Goal: Task Accomplishment & Management: Complete application form

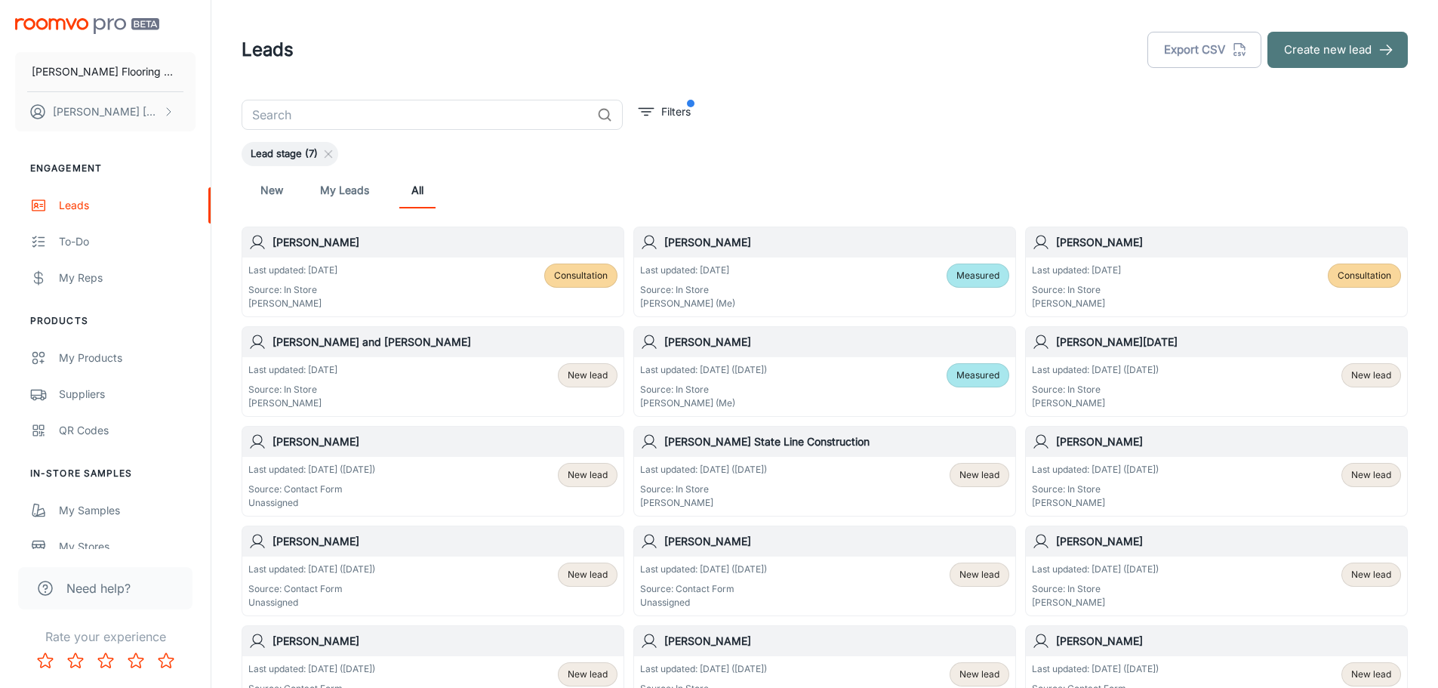
click at [1355, 56] on button "Create new lead" at bounding box center [1338, 50] width 140 height 36
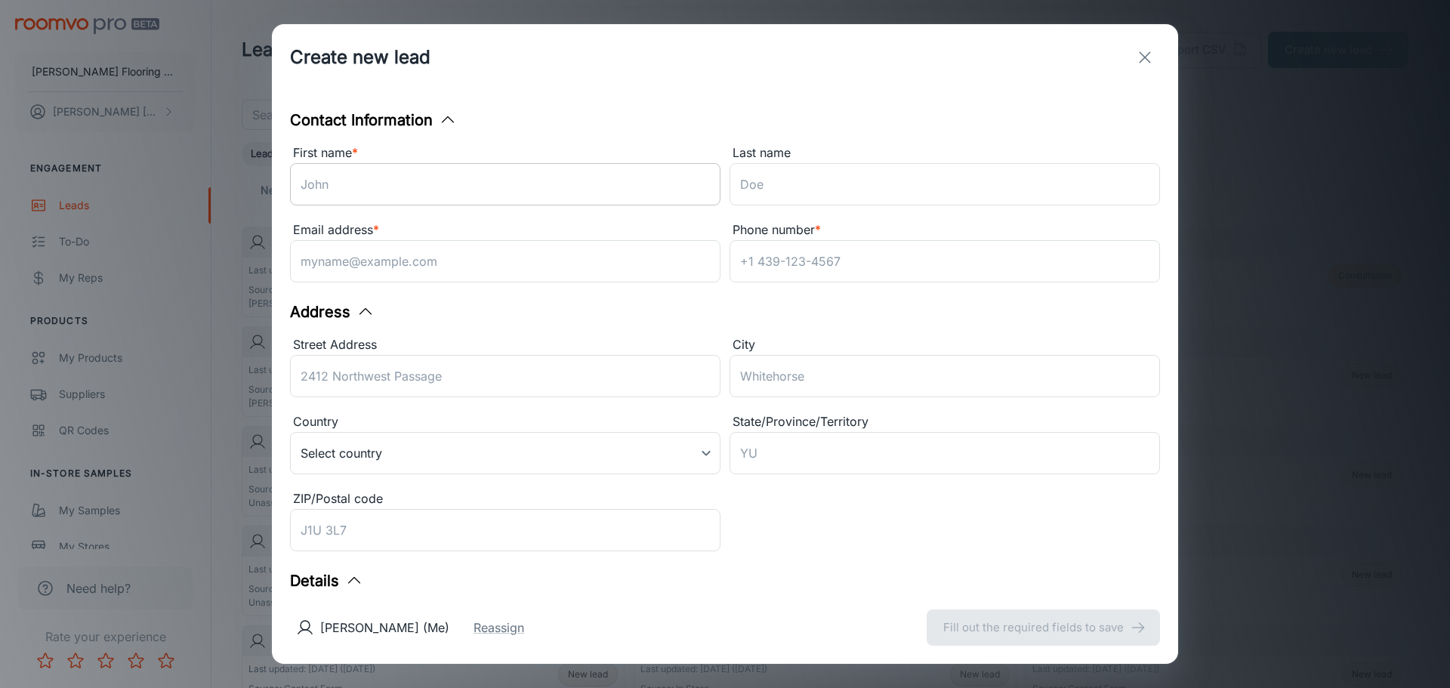
click at [383, 187] on input "First name *" at bounding box center [505, 184] width 430 height 42
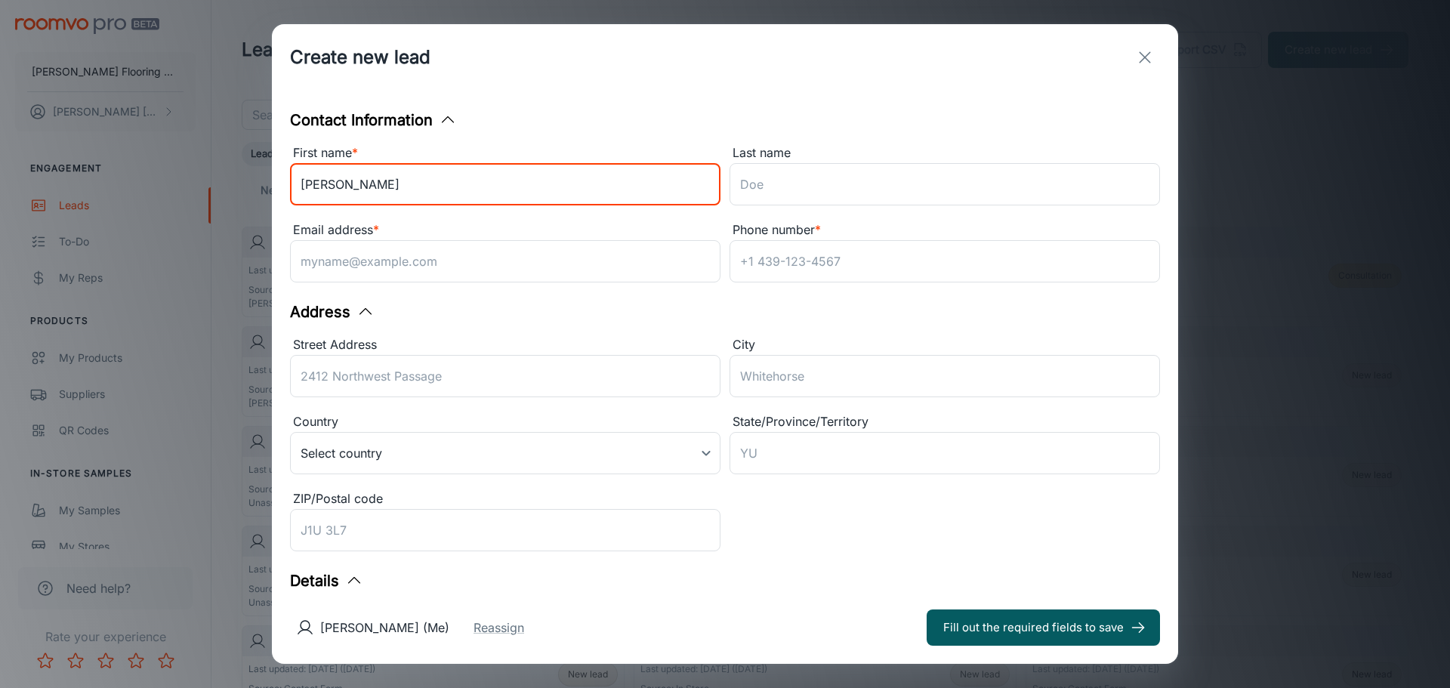
type input "[PERSON_NAME]"
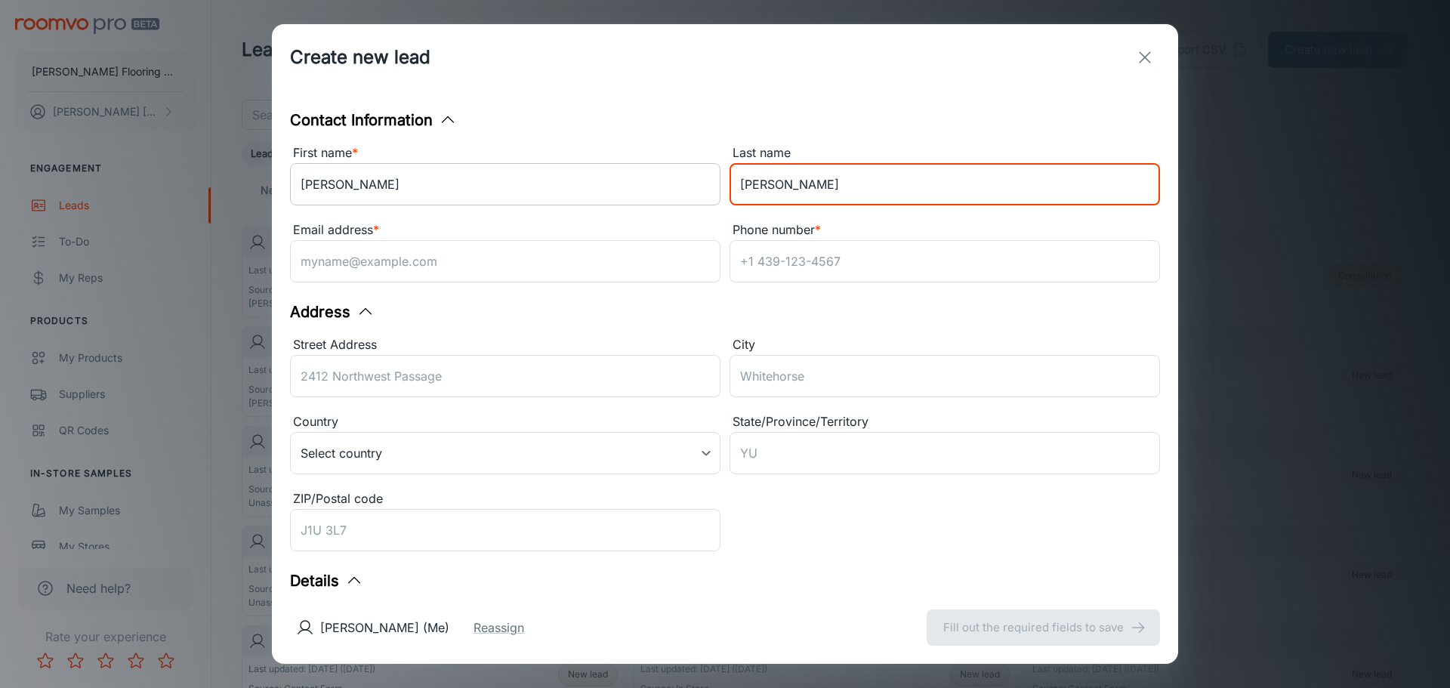
type input "[PERSON_NAME]"
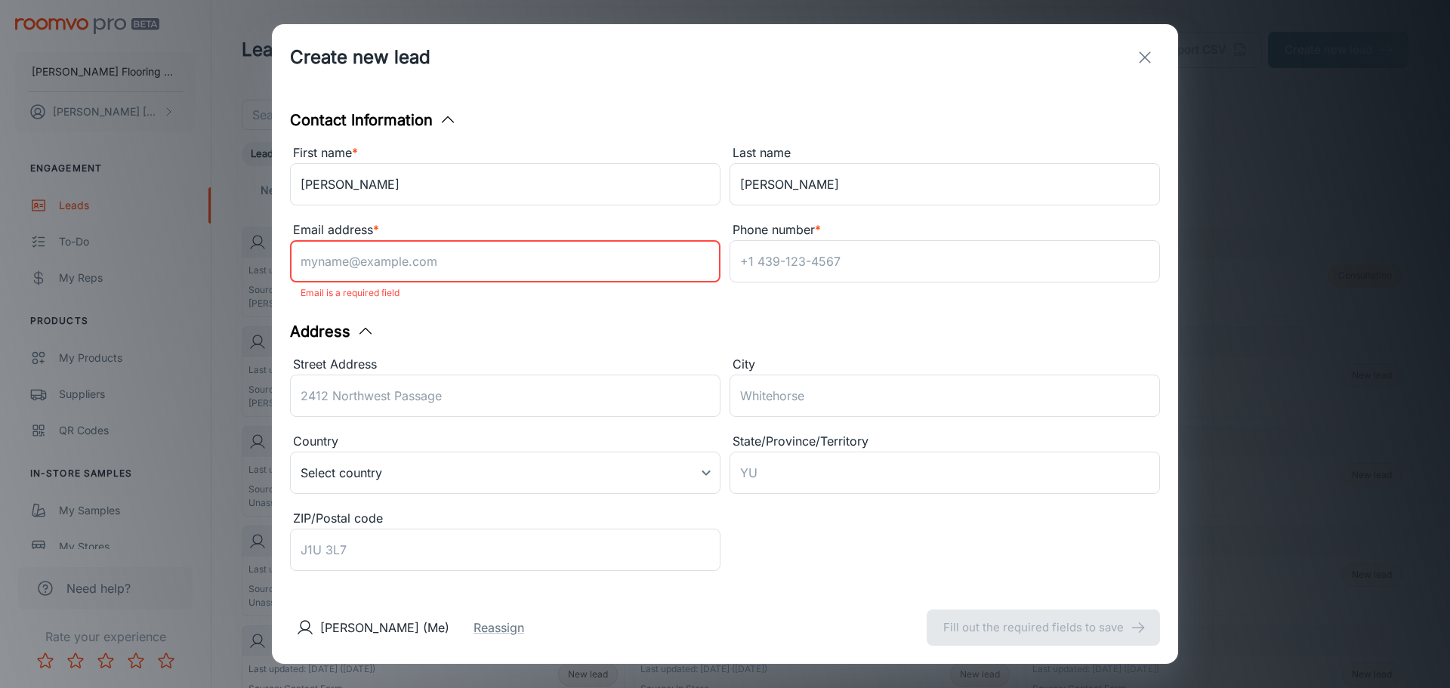
click at [384, 270] on input "Email address *" at bounding box center [505, 261] width 430 height 42
paste input "[EMAIL_ADDRESS][PERSON_NAME][DOMAIN_NAME]"
type input "[EMAIL_ADDRESS][PERSON_NAME][DOMAIN_NAME]"
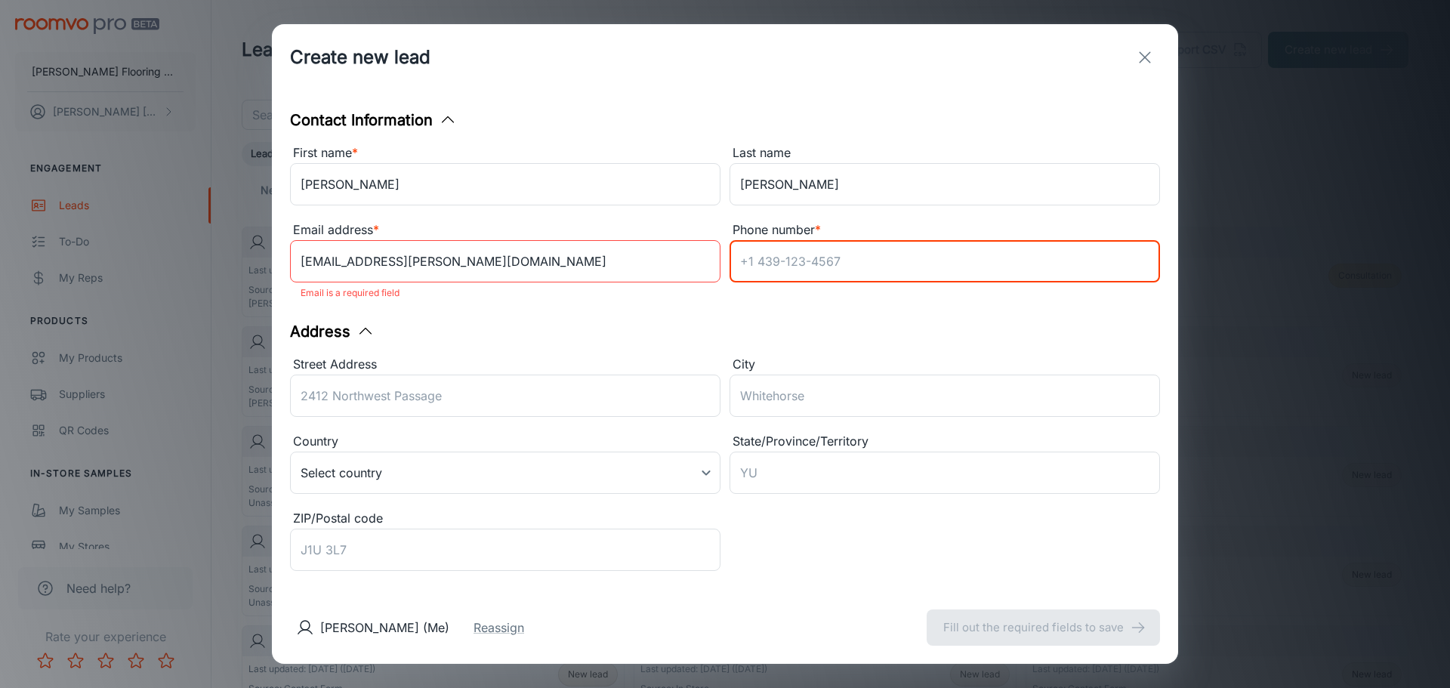
click at [799, 246] on input "Phone number *" at bounding box center [944, 261] width 430 height 42
paste input "[PHONE_NUMBER]"
type input "[PHONE_NUMBER]"
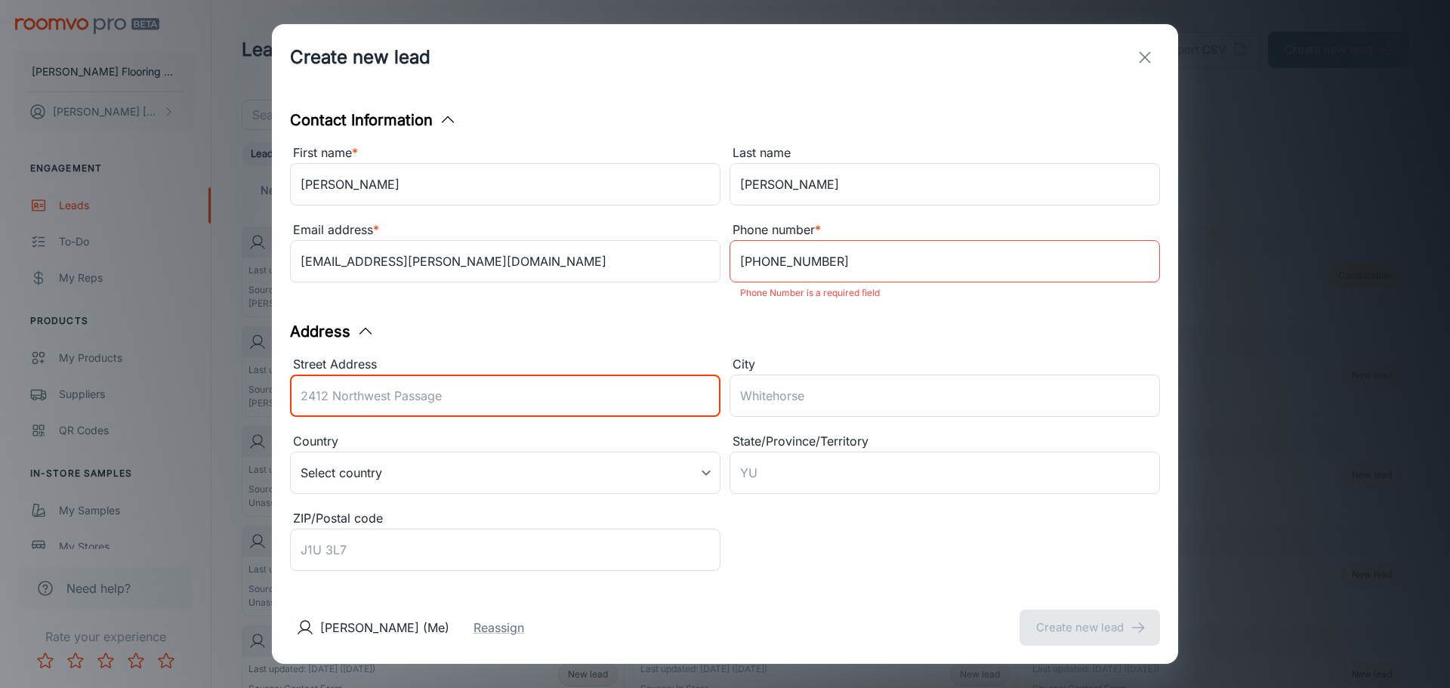
click at [435, 396] on input "Street Address" at bounding box center [505, 396] width 430 height 42
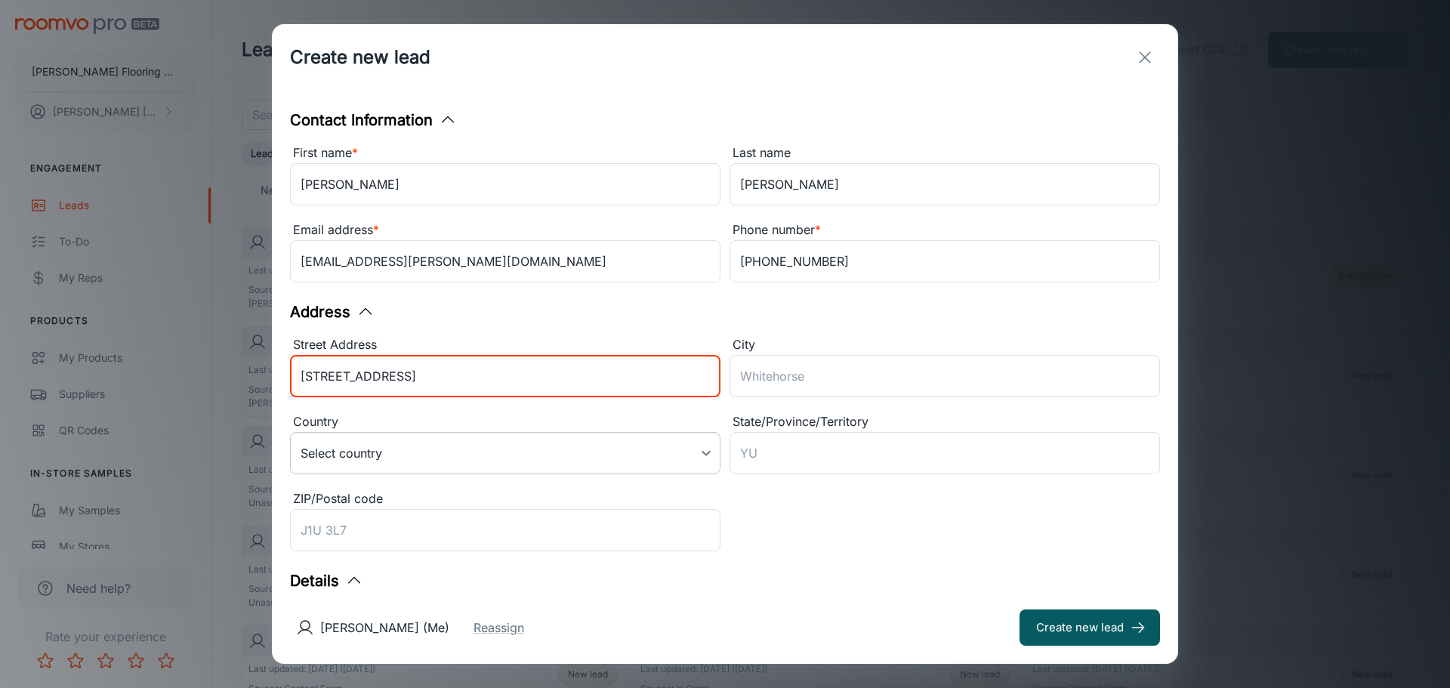
type input "[STREET_ADDRESS]"
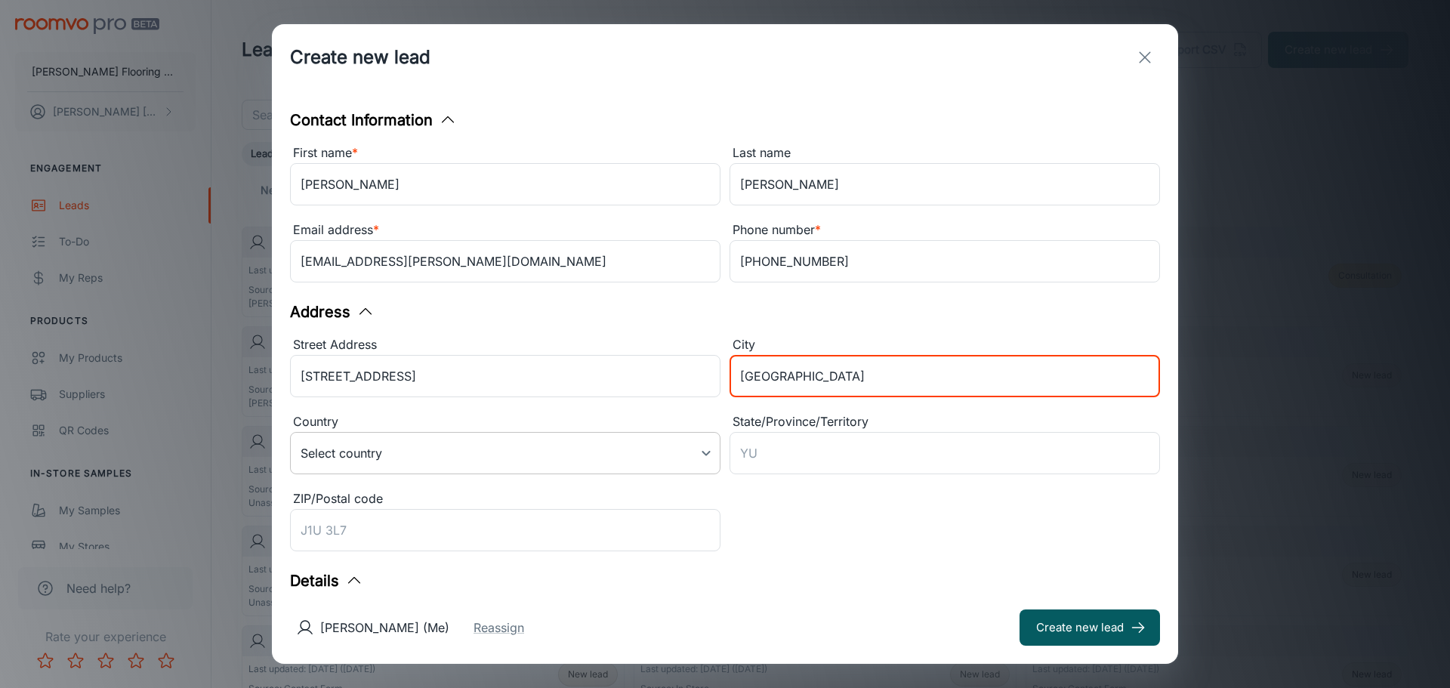
type input "[GEOGRAPHIC_DATA]"
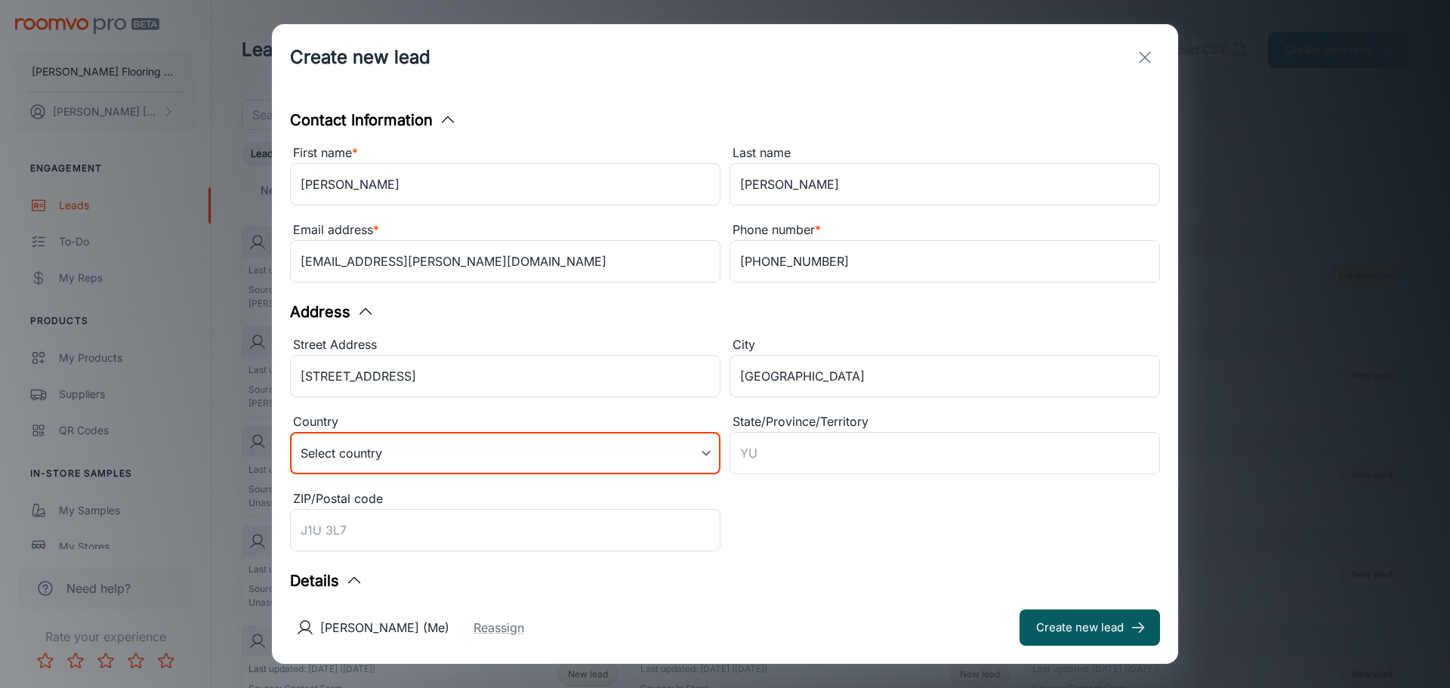
click at [593, 449] on body "[PERSON_NAME] Flooring Center [PERSON_NAME] Engagement Leads To-do My Reps Prod…" at bounding box center [725, 344] width 1450 height 688
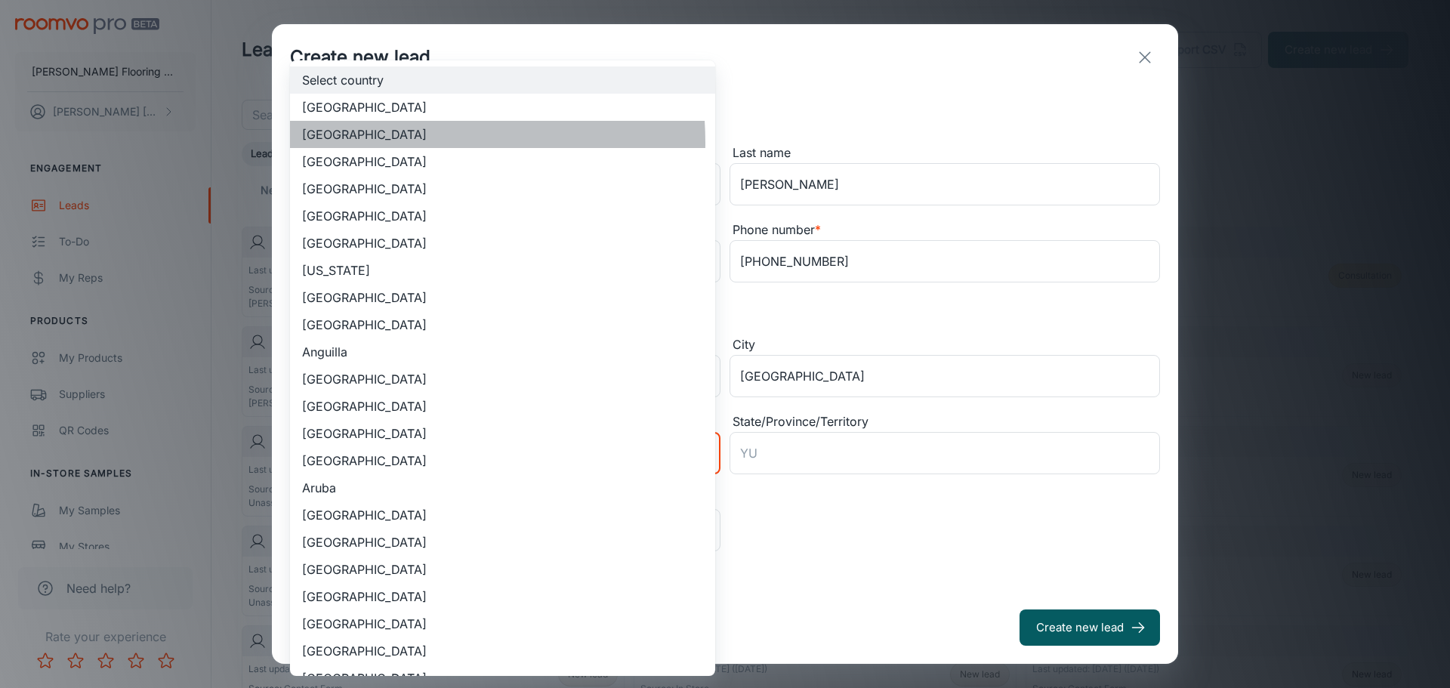
click at [362, 143] on li "[GEOGRAPHIC_DATA]" at bounding box center [502, 134] width 425 height 27
type input "US"
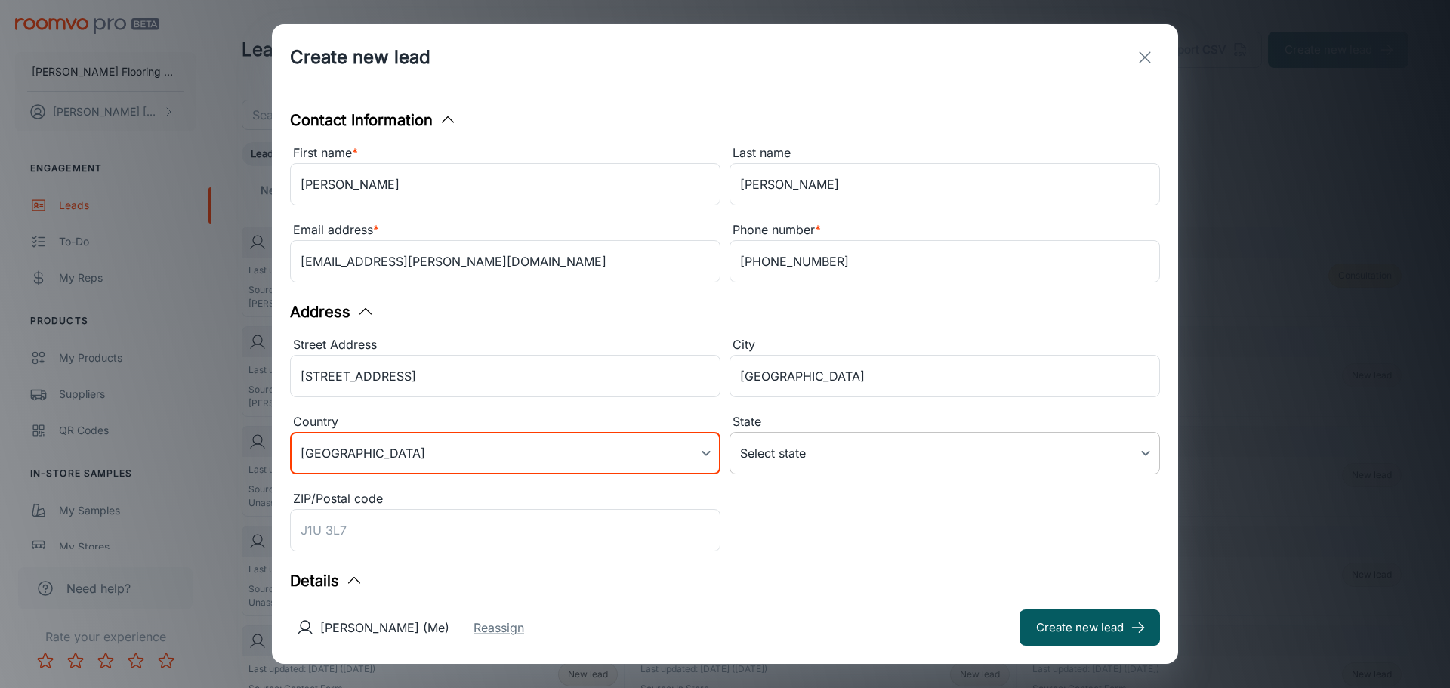
click at [784, 462] on body "[PERSON_NAME] Flooring Center [PERSON_NAME] Engagement Leads To-do My Reps Prod…" at bounding box center [725, 344] width 1450 height 688
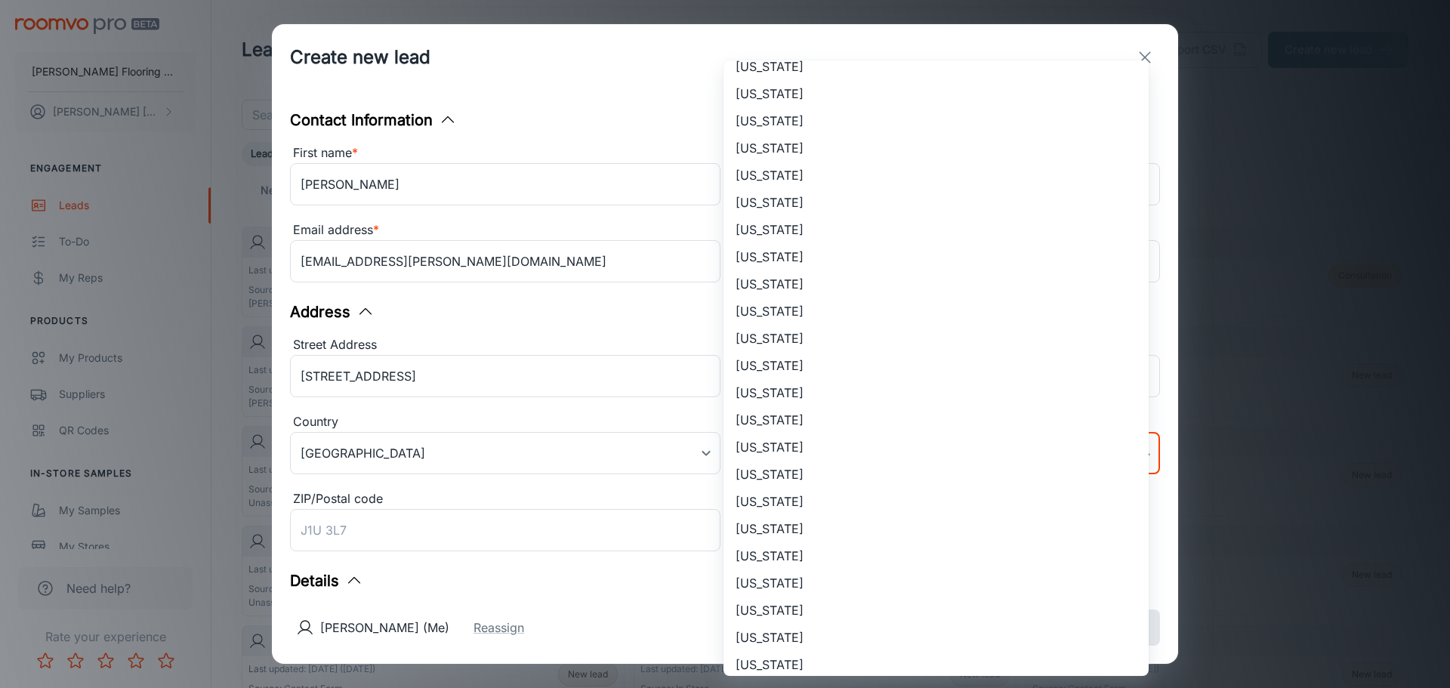
scroll to position [151, 0]
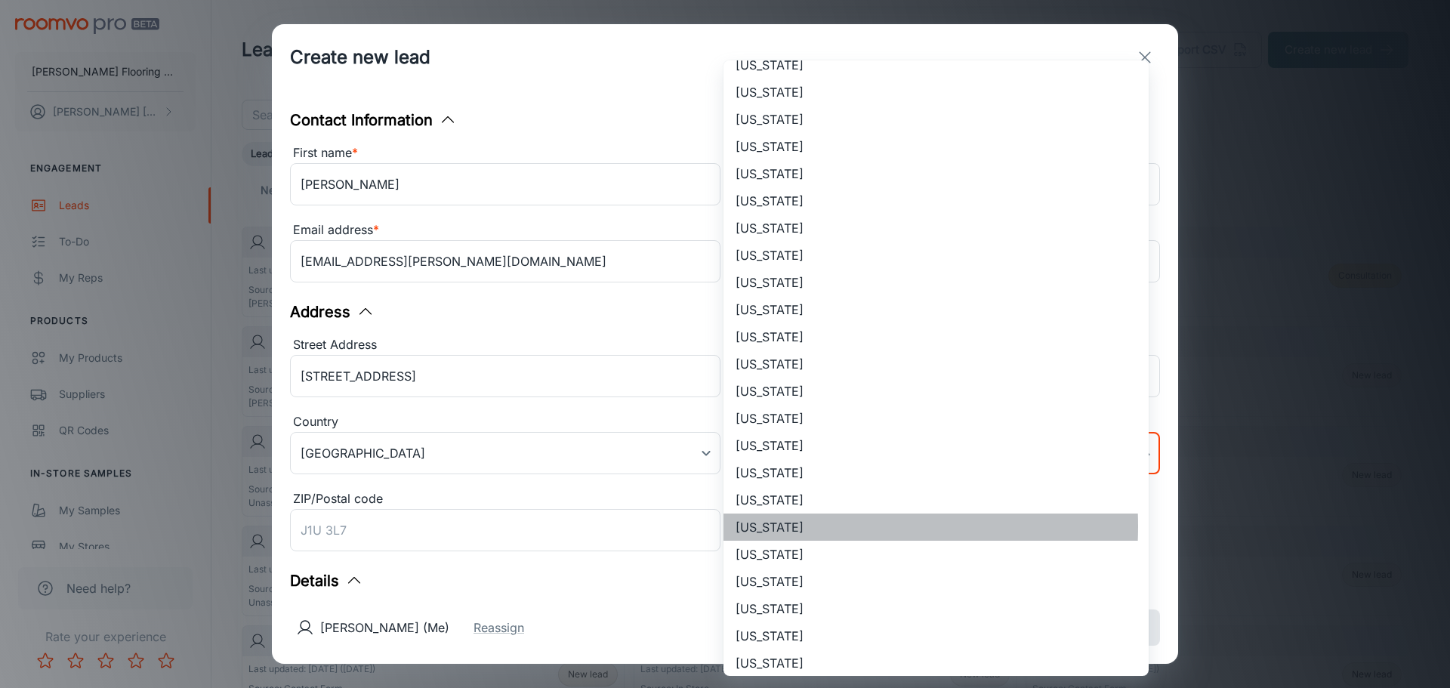
click at [794, 526] on li "[US_STATE]" at bounding box center [935, 526] width 425 height 27
type input "[US_STATE]"
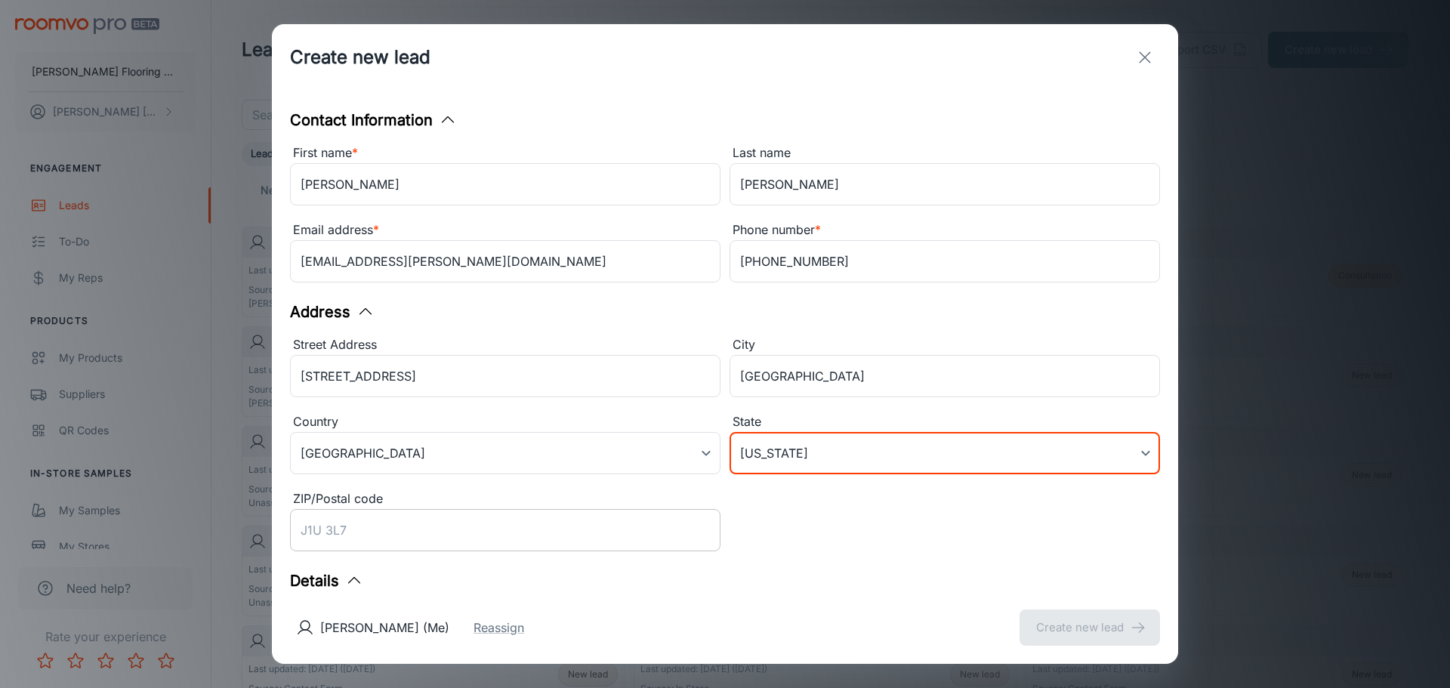
click at [445, 535] on input "ZIP/Postal code" at bounding box center [505, 530] width 430 height 42
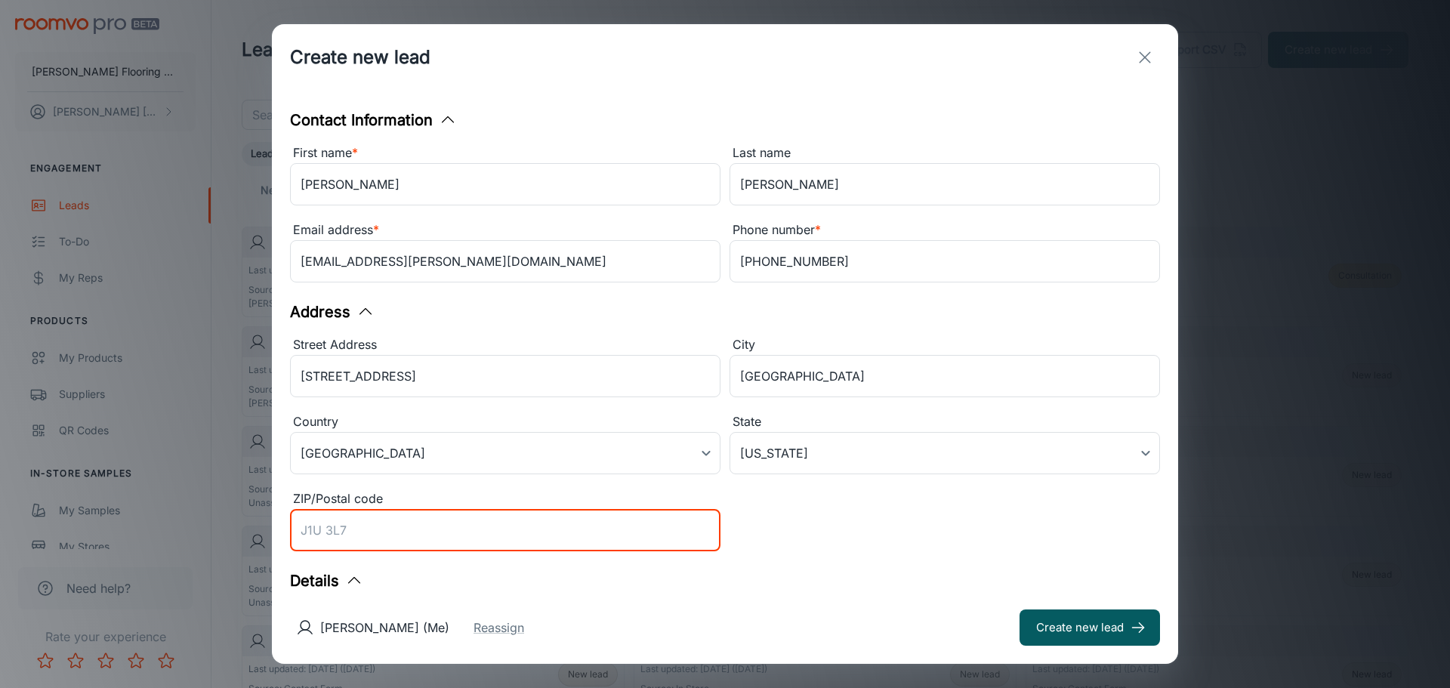
click at [421, 542] on input "ZIP/Postal code" at bounding box center [505, 530] width 430 height 42
type input "01541"
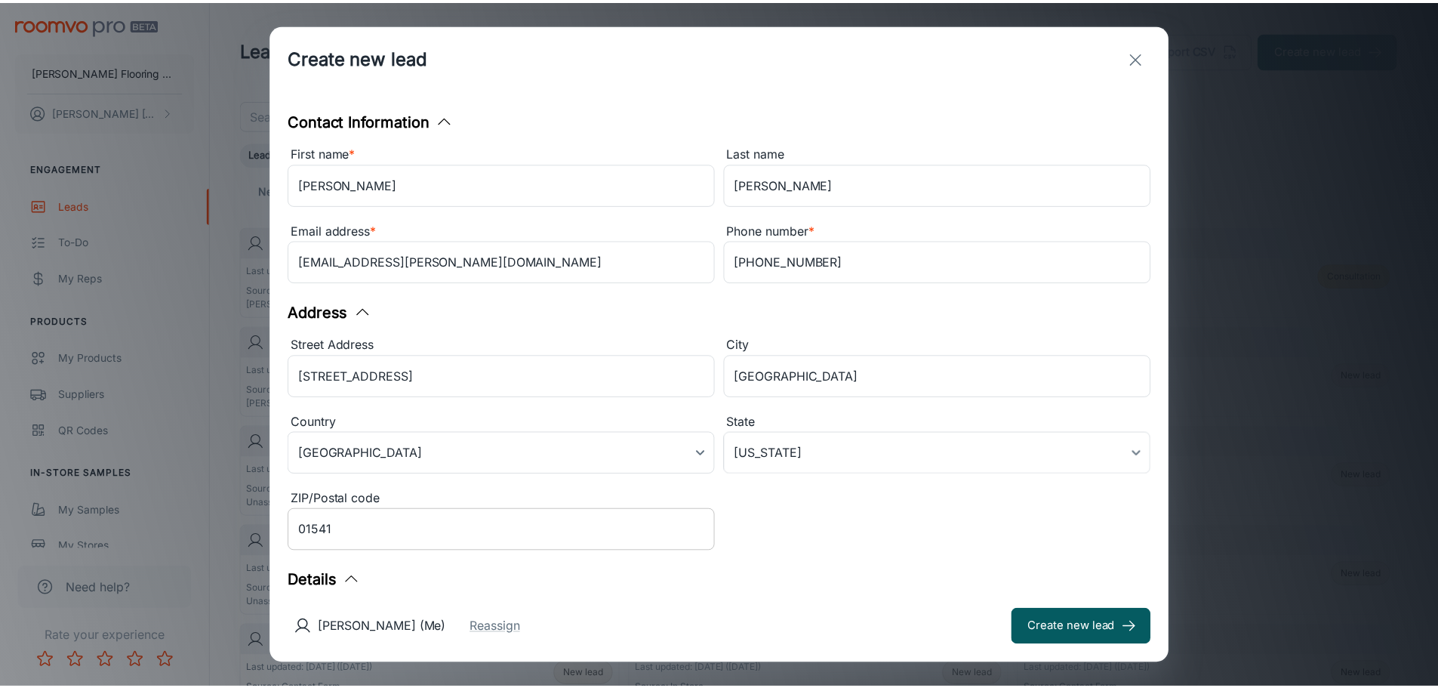
scroll to position [1, 0]
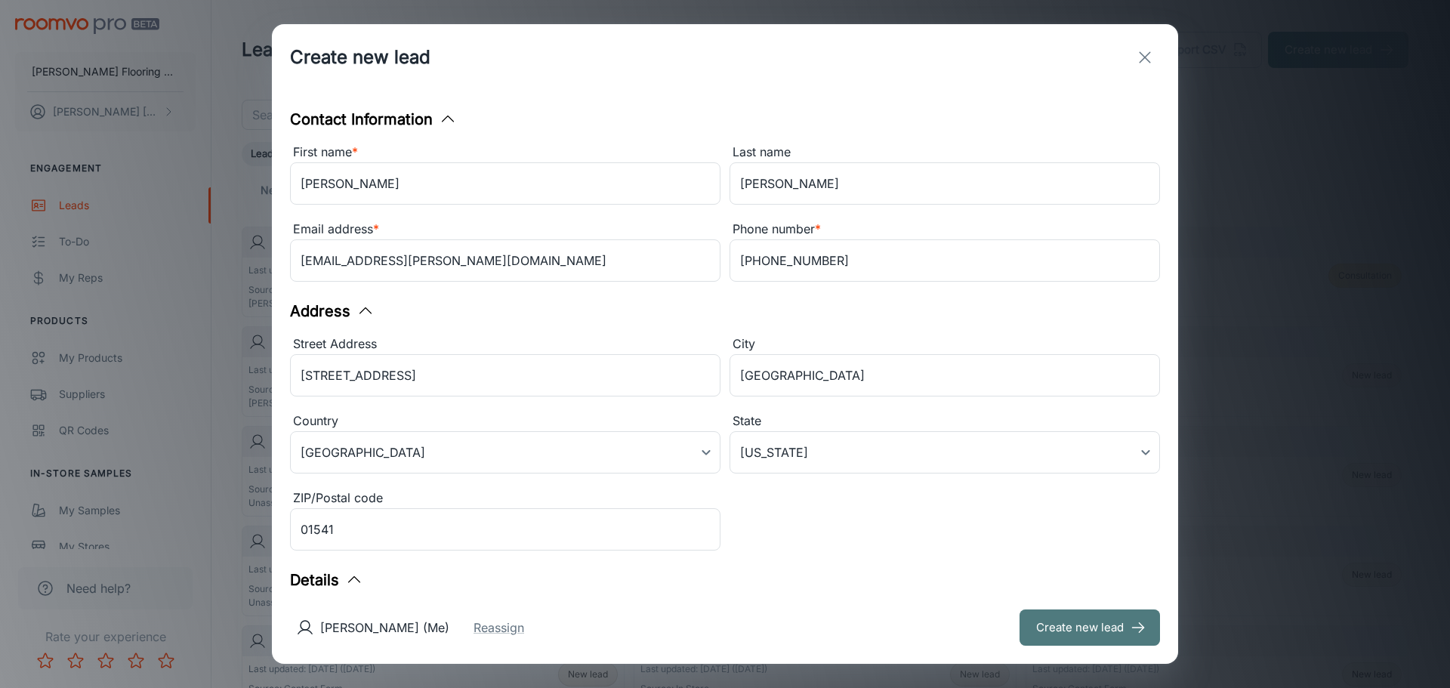
click at [1066, 622] on button "Create new lead" at bounding box center [1089, 627] width 140 height 36
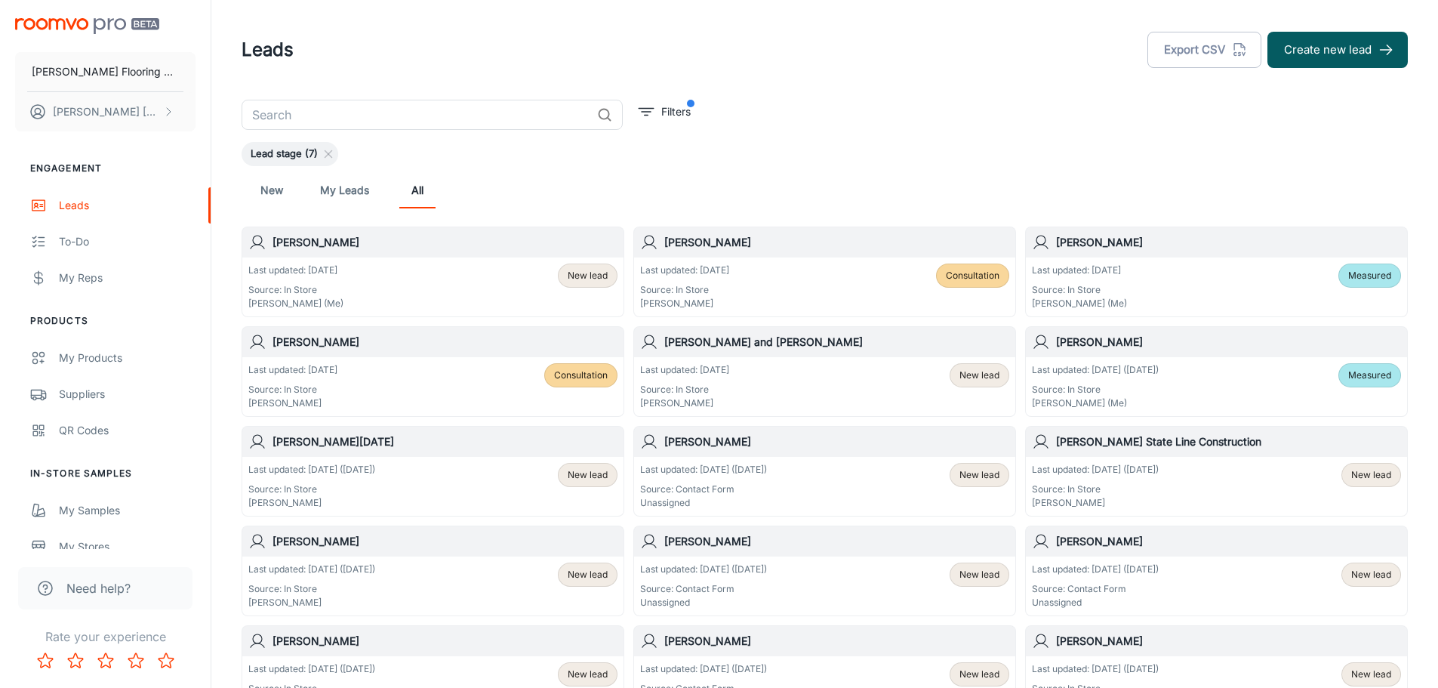
click at [479, 273] on div "Last updated: [DATE] Source: In Store [PERSON_NAME] (Me) New lead" at bounding box center [432, 287] width 369 height 47
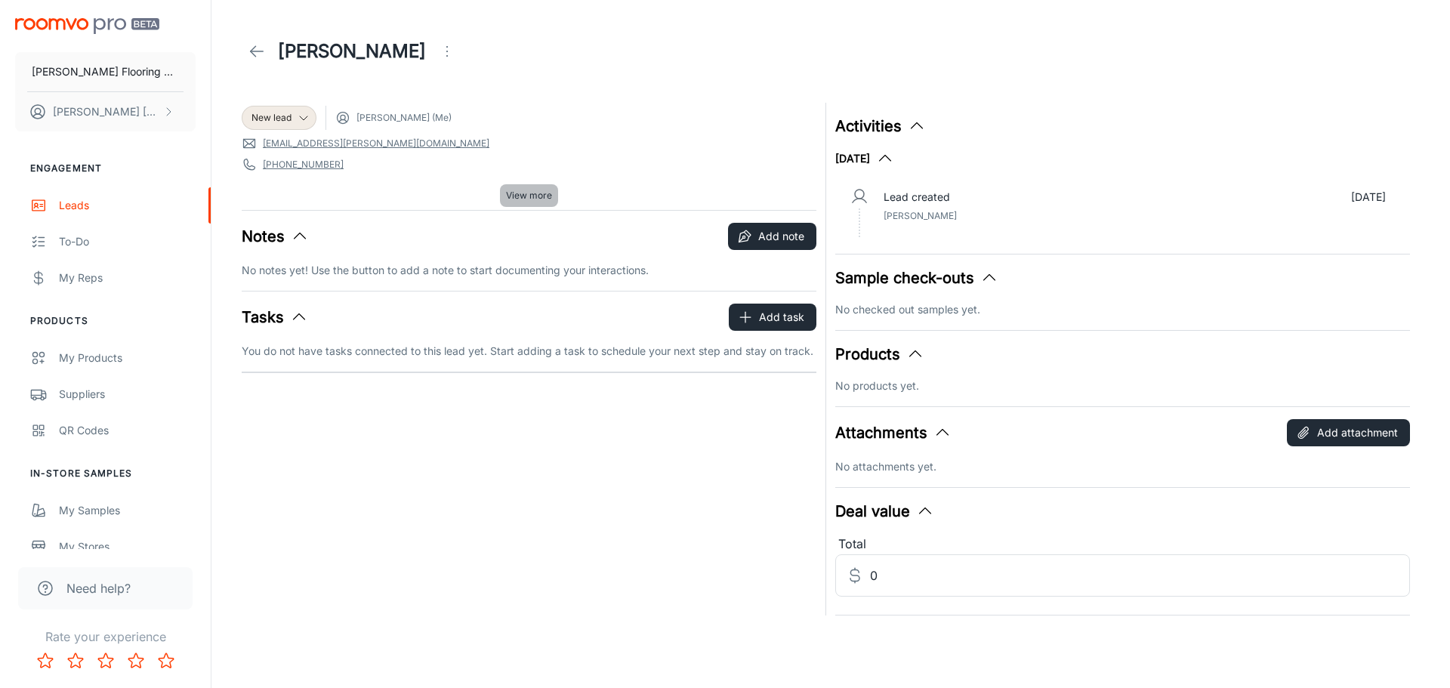
click at [532, 196] on span "View more" at bounding box center [529, 196] width 46 height 14
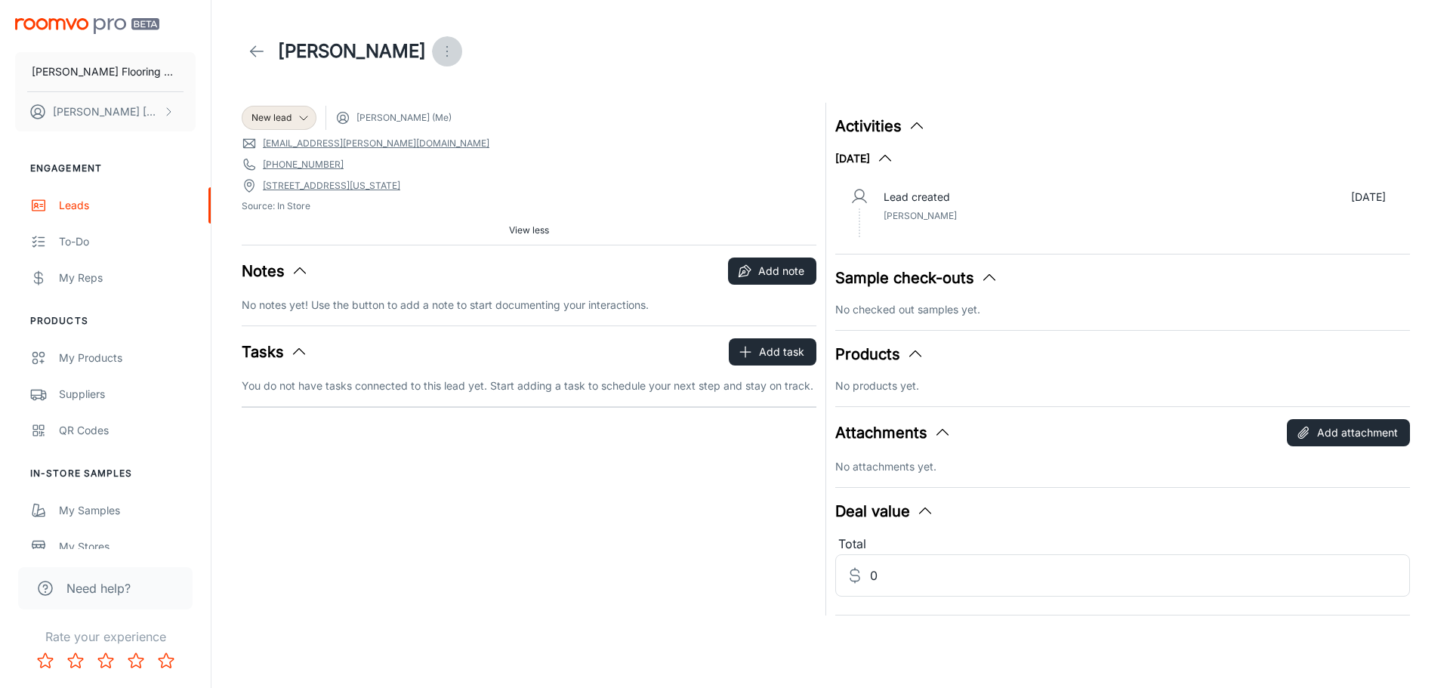
click at [438, 49] on icon "Open menu" at bounding box center [447, 51] width 18 height 18
click at [502, 91] on span "Change lead info" at bounding box center [516, 86] width 97 height 18
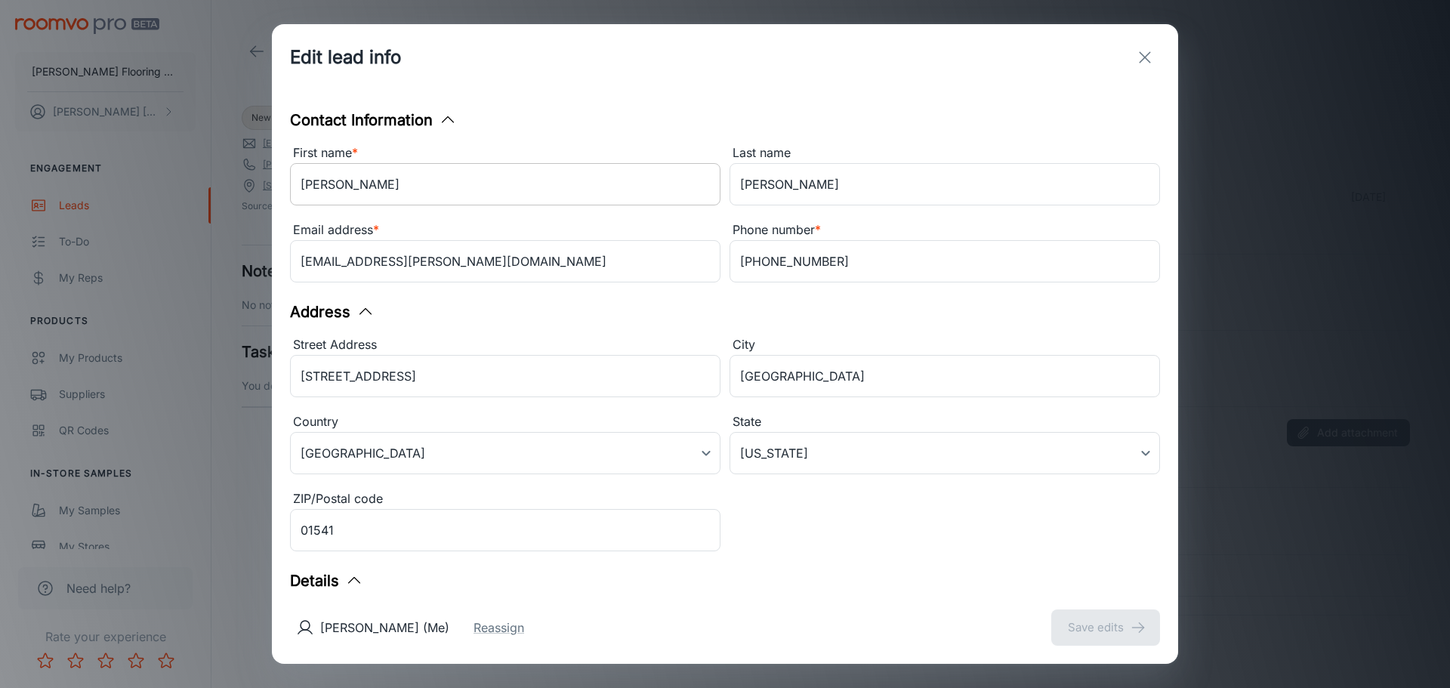
click at [442, 189] on input "[PERSON_NAME]" at bounding box center [505, 184] width 430 height 42
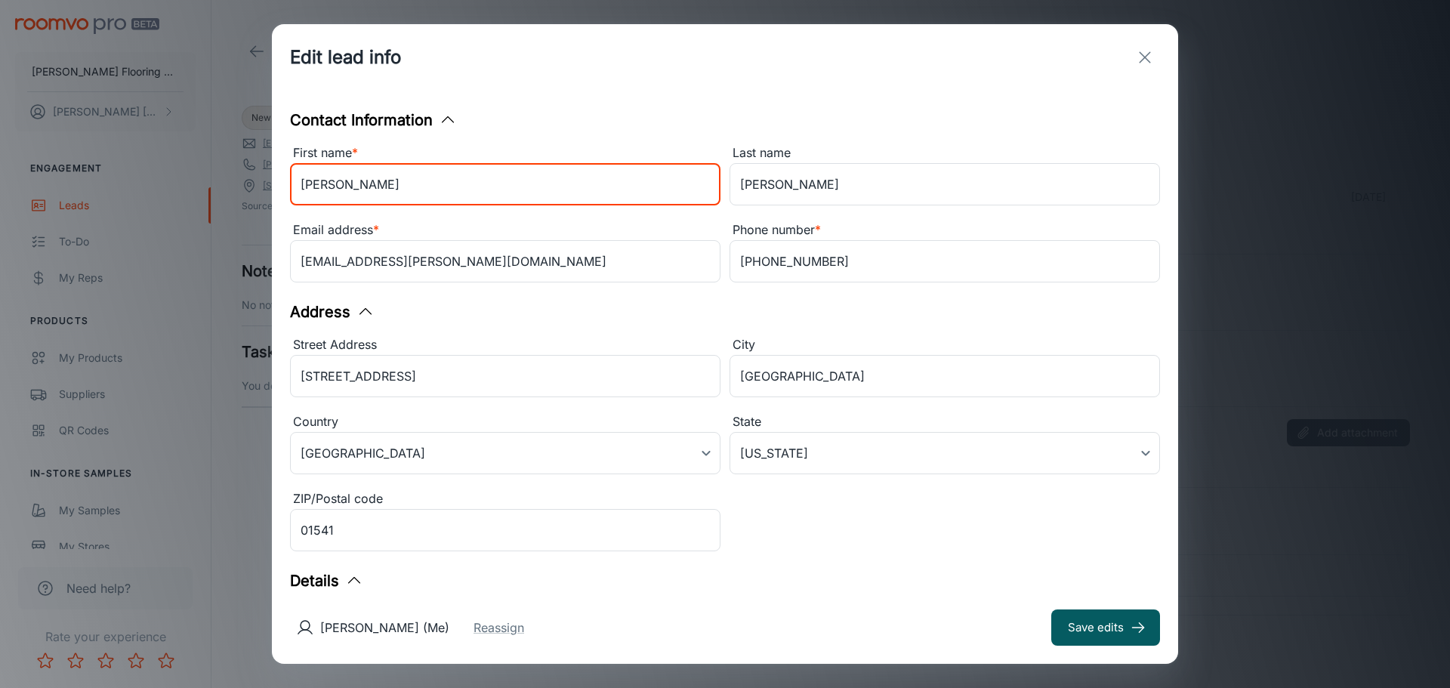
type input "[PERSON_NAME]"
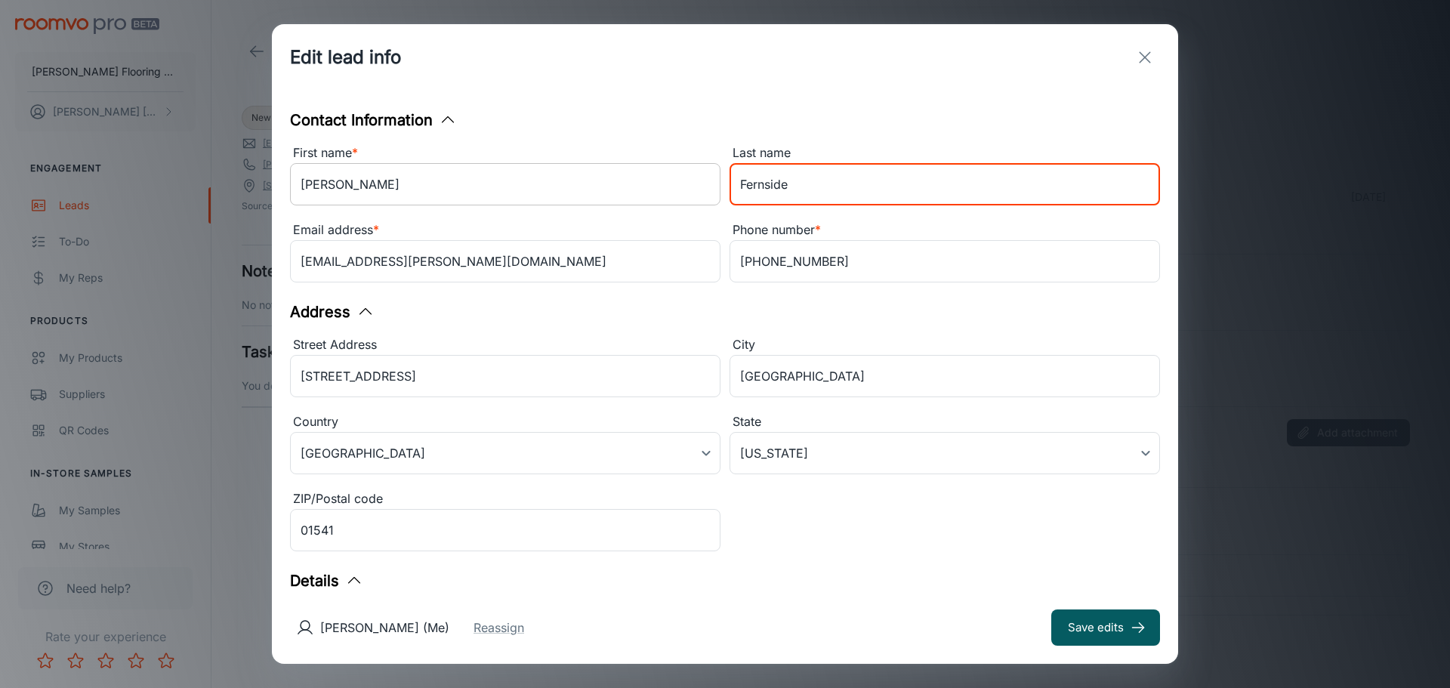
type input "Fernside"
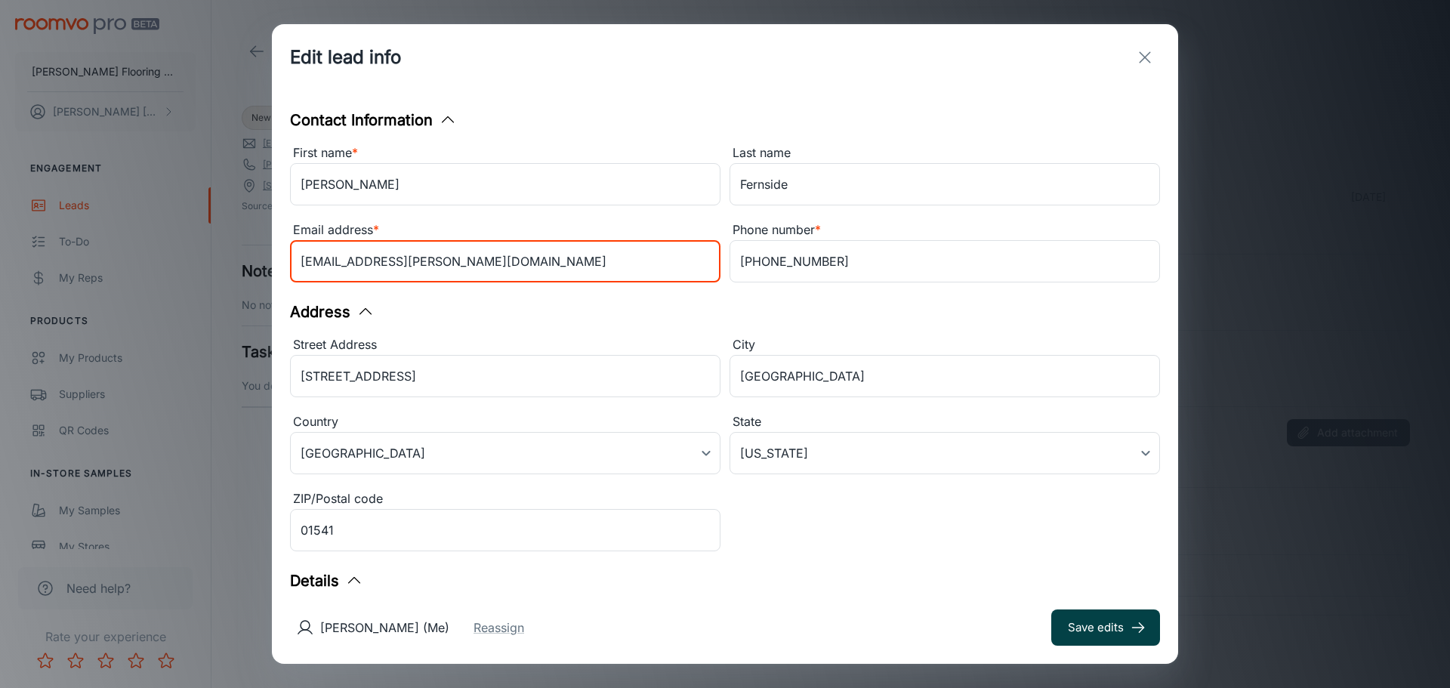
click at [1139, 626] on icon "submit" at bounding box center [1138, 627] width 17 height 17
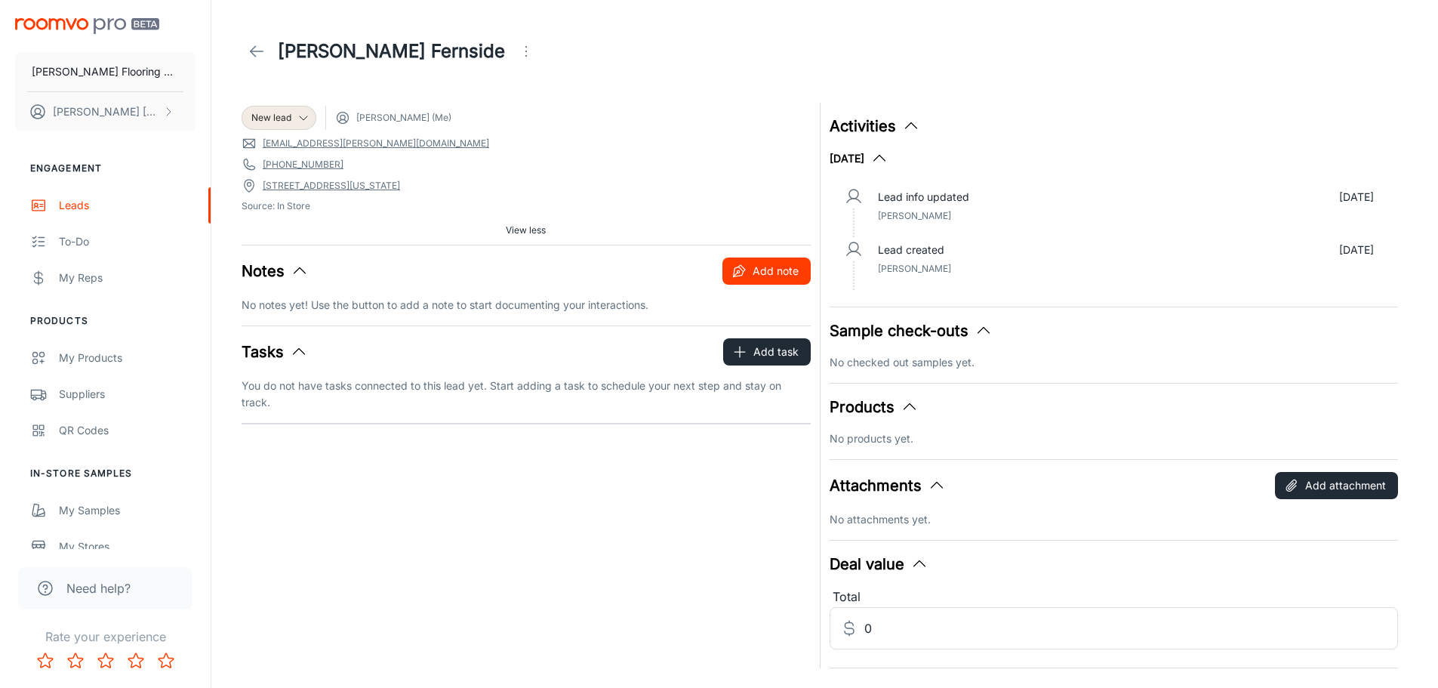
click at [749, 267] on button "Add note" at bounding box center [767, 270] width 88 height 27
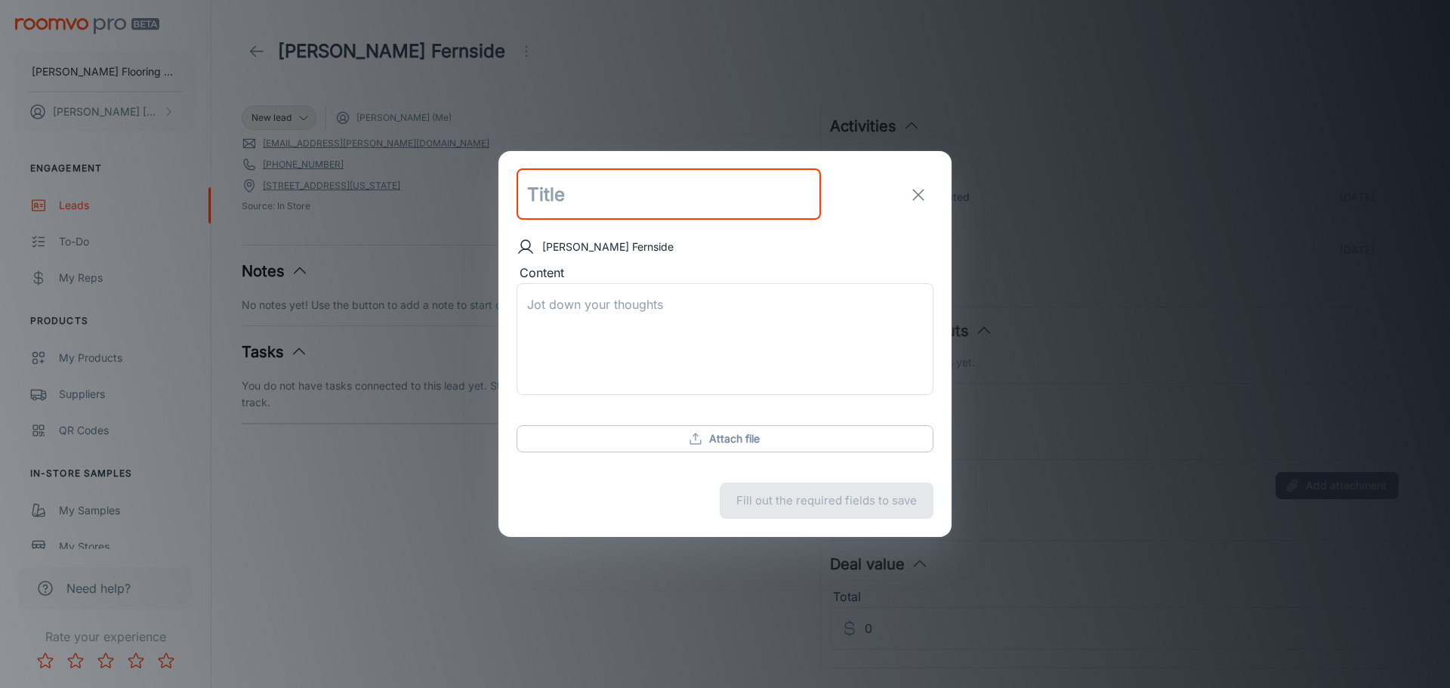
click at [604, 204] on input "text" at bounding box center [668, 194] width 304 height 51
type input "F"
type input "Stair Runner"
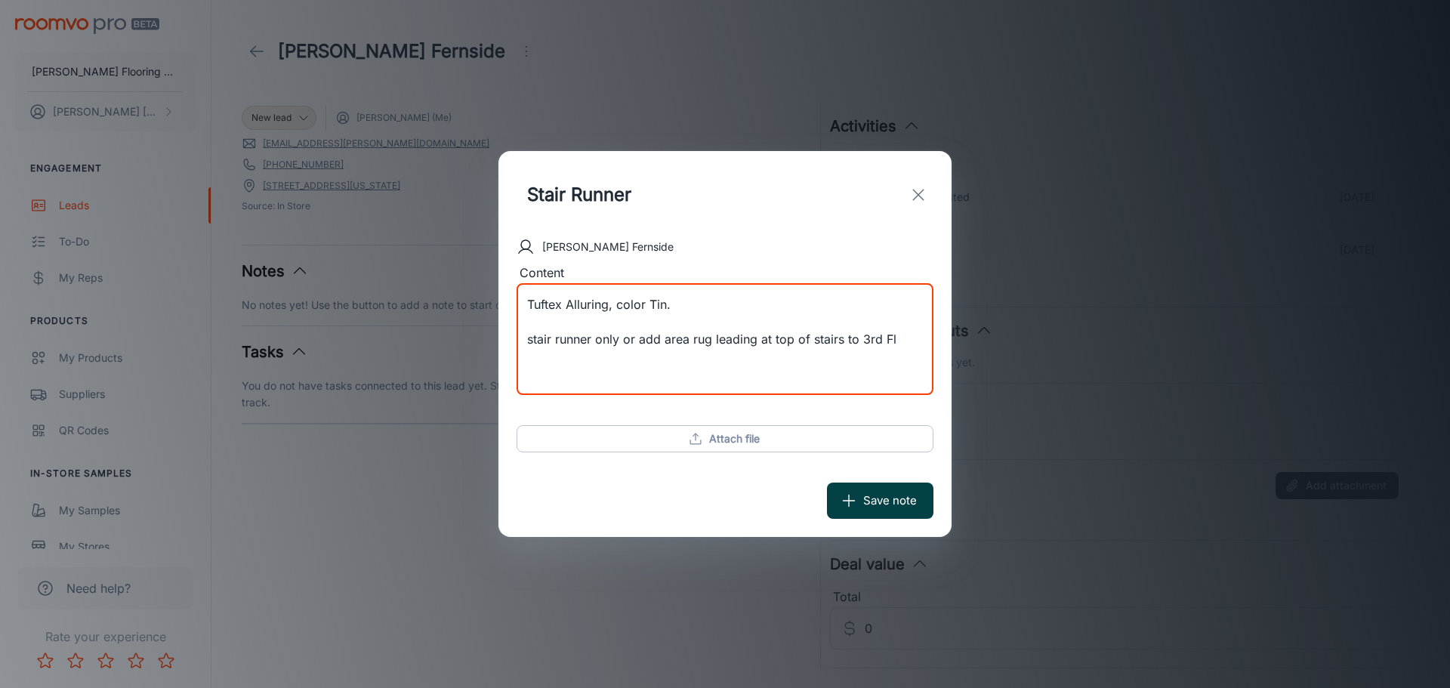
type textarea "Tuftex Alluring, color Tin. stair runner only or add area rug leading at top of…"
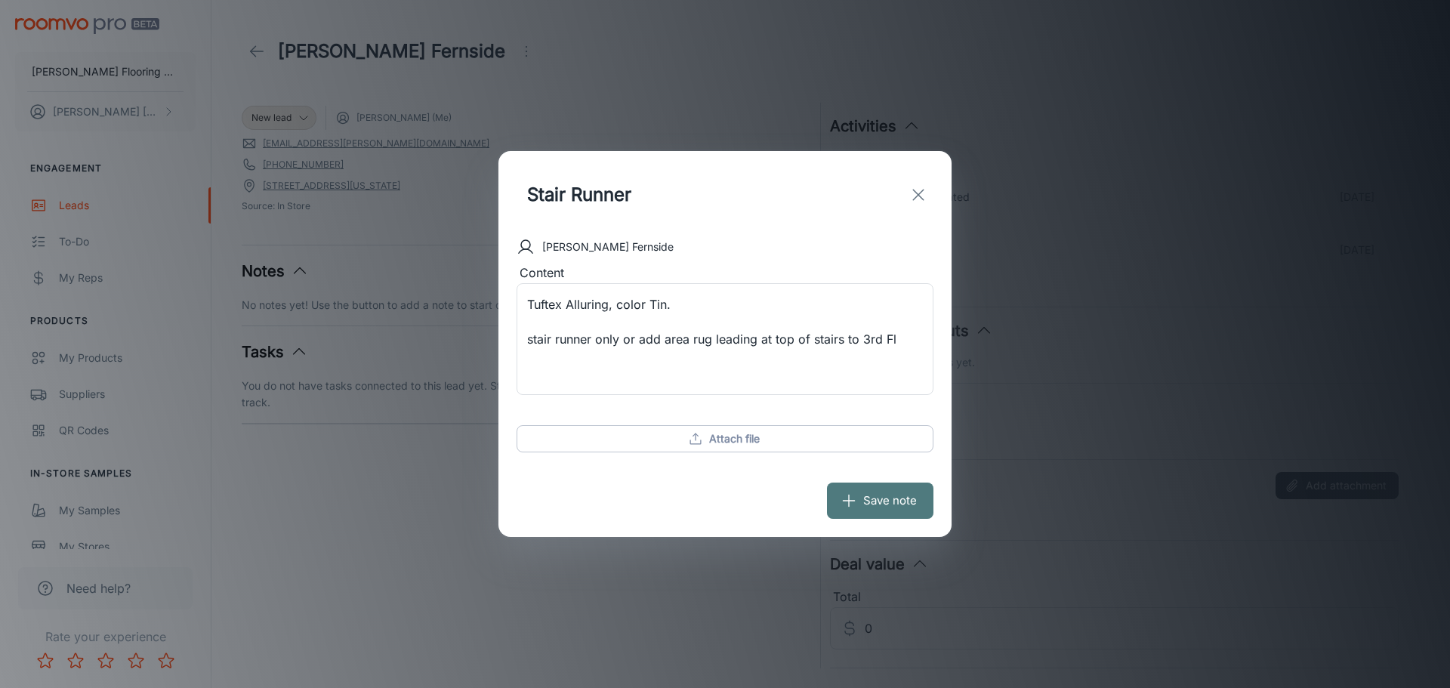
click at [888, 501] on button "Save note" at bounding box center [880, 500] width 106 height 36
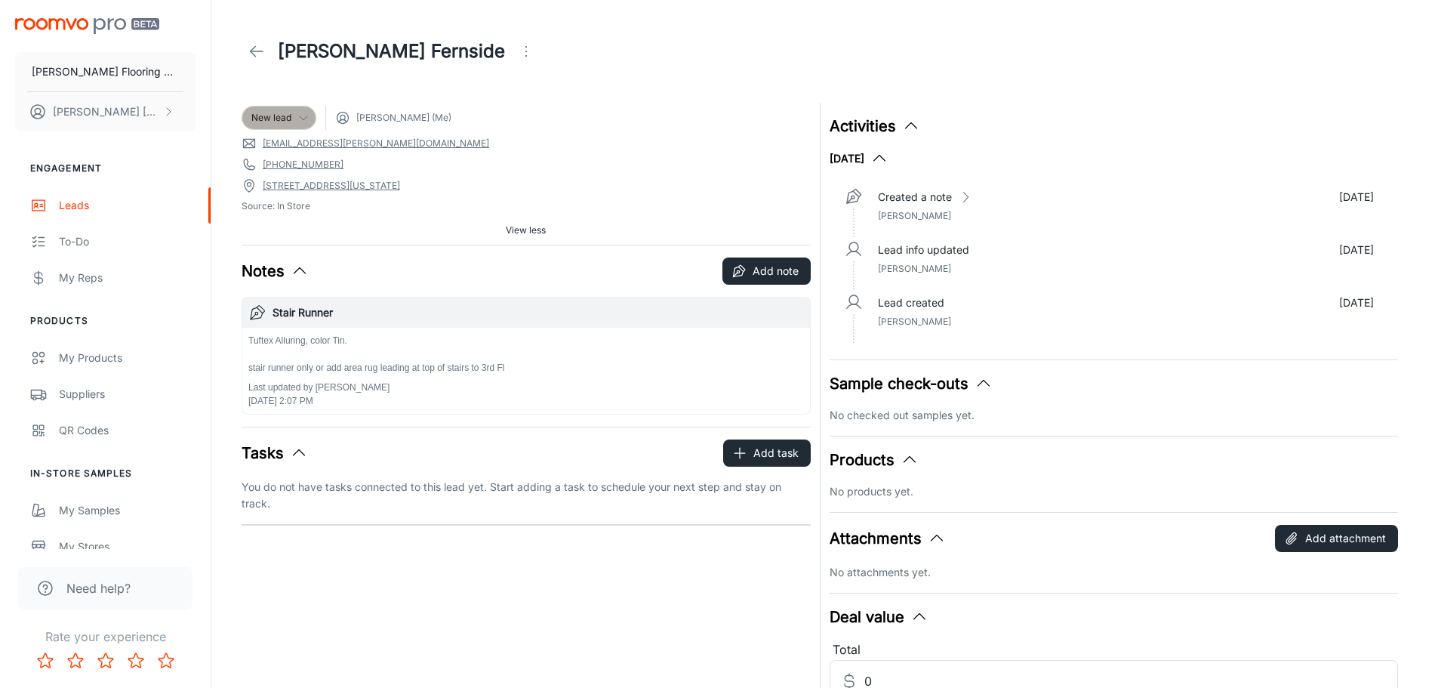
click at [301, 119] on icon at bounding box center [303, 118] width 12 height 12
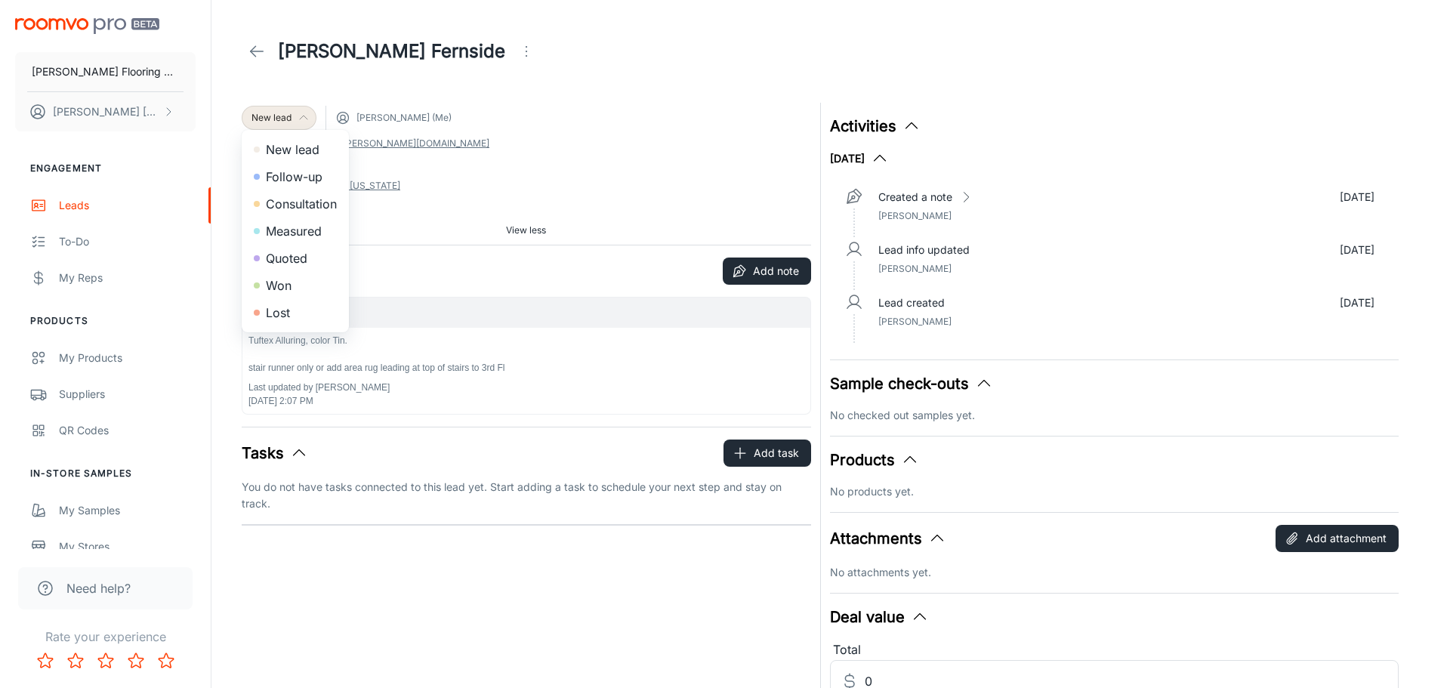
click at [313, 226] on li "Measured" at bounding box center [295, 230] width 107 height 27
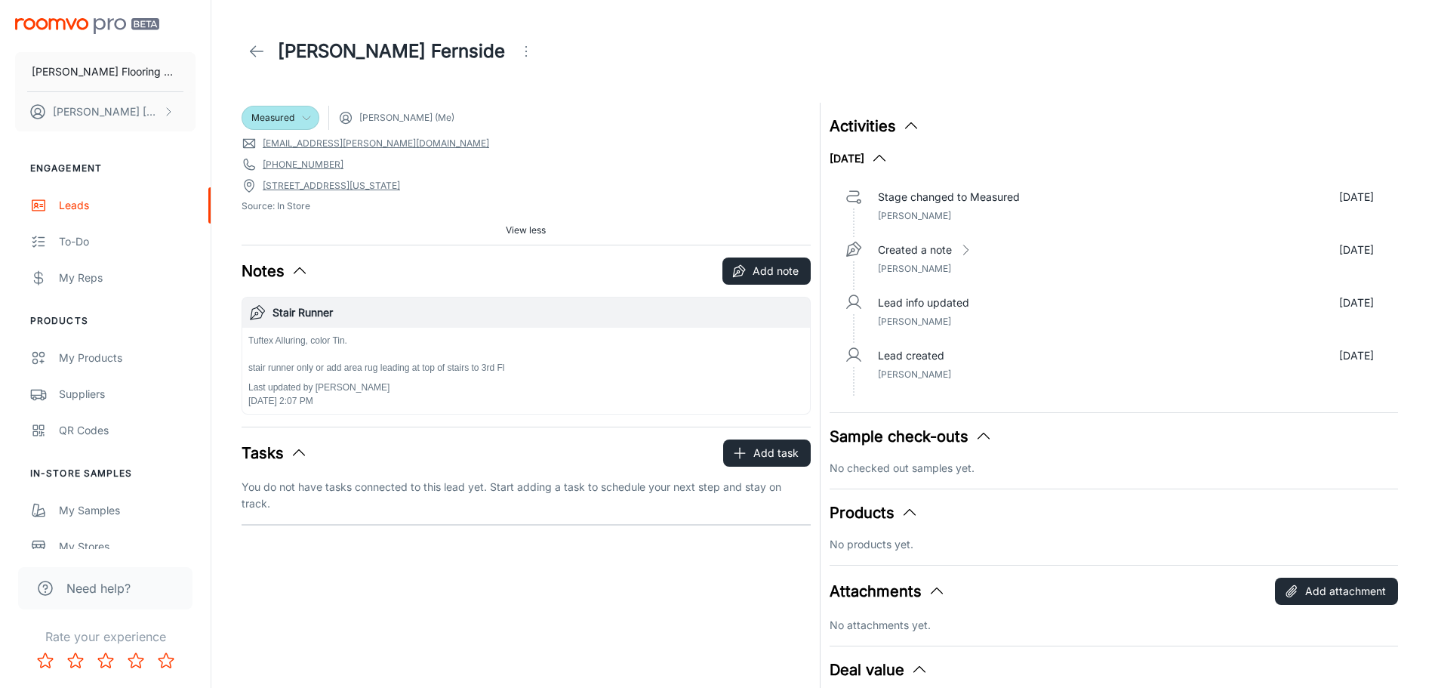
click at [251, 51] on line at bounding box center [257, 51] width 13 height 0
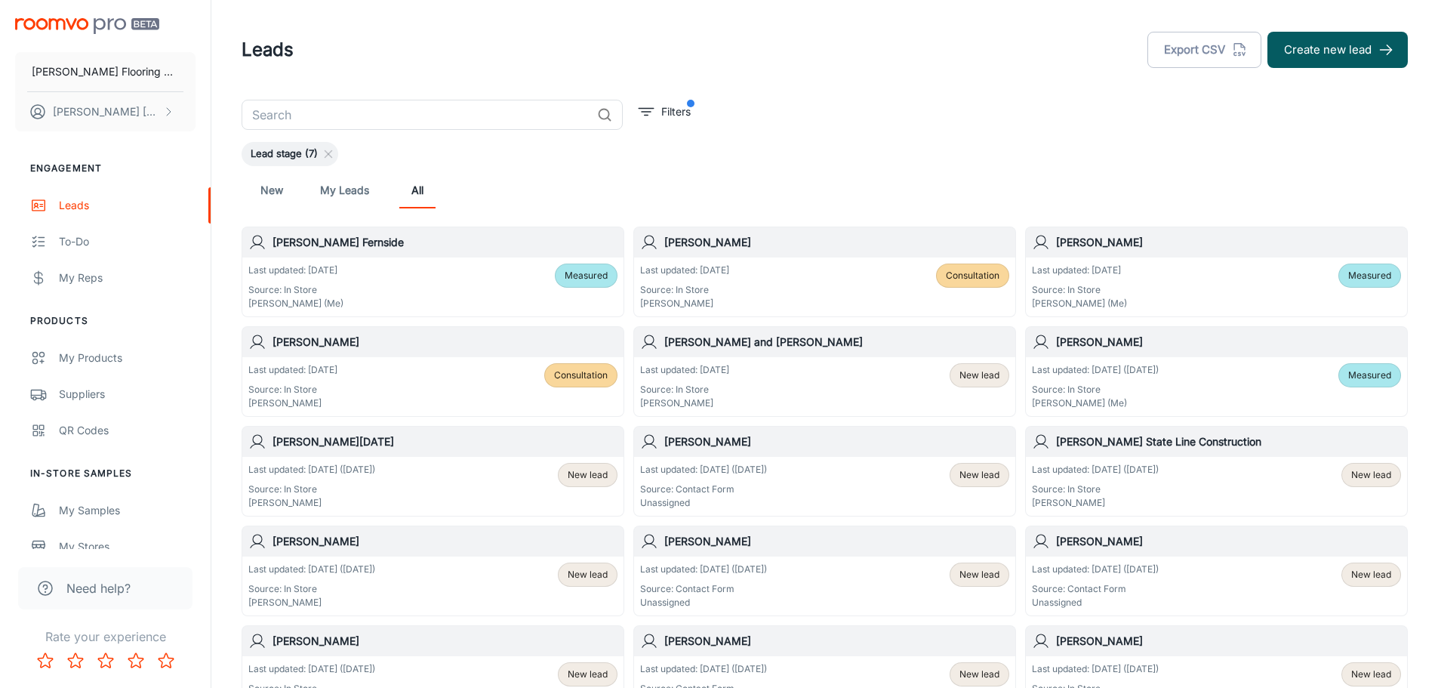
click at [414, 281] on div "Last updated: [DATE] Source: In Store [PERSON_NAME] (Me) Measured" at bounding box center [432, 287] width 369 height 47
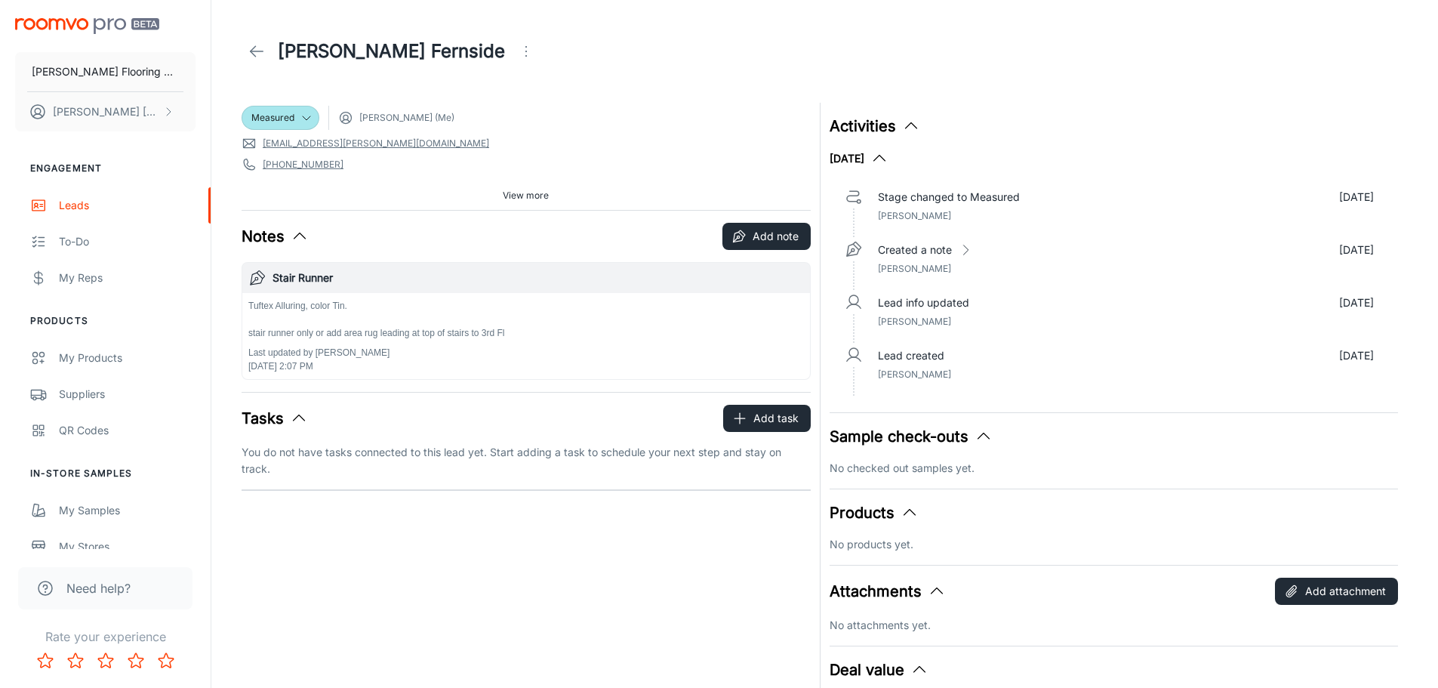
click at [513, 196] on span "View more" at bounding box center [526, 196] width 46 height 14
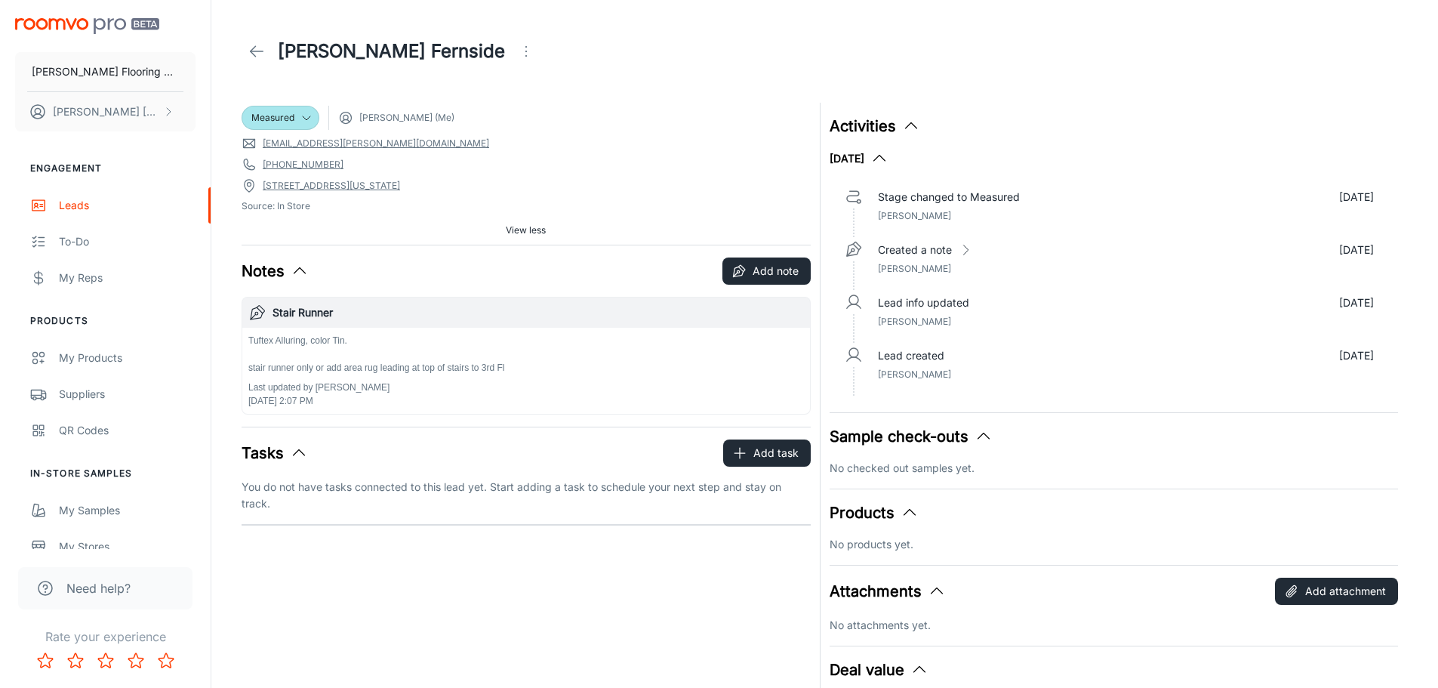
click at [517, 54] on icon "Open menu" at bounding box center [526, 51] width 18 height 18
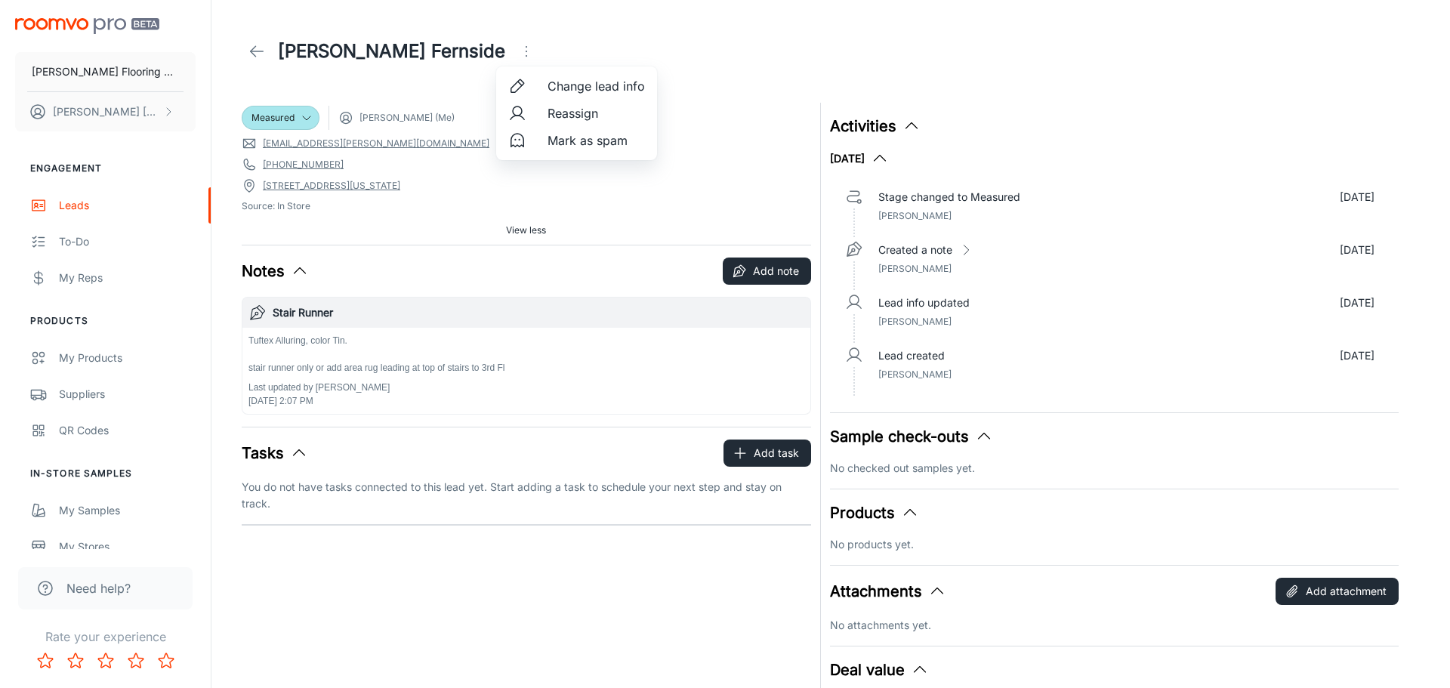
click at [718, 129] on div at bounding box center [725, 344] width 1450 height 688
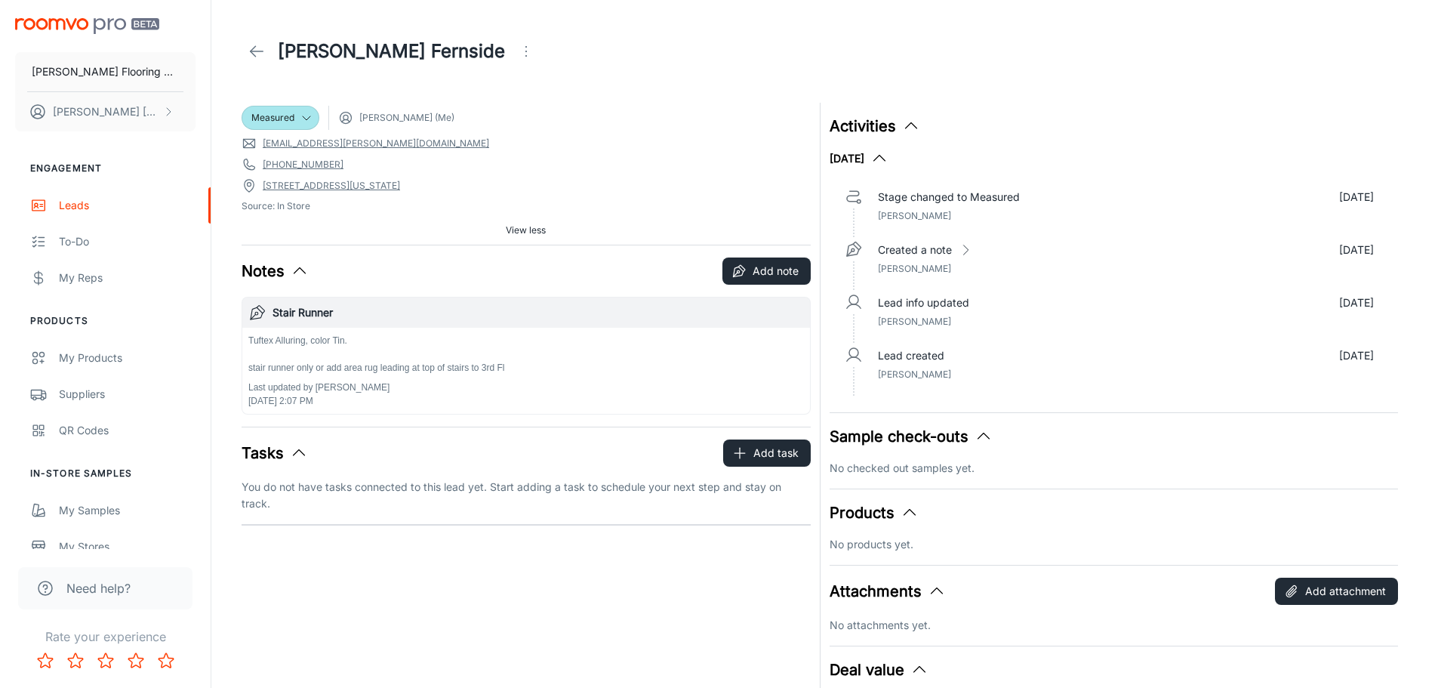
drag, startPoint x: 262, startPoint y: 146, endPoint x: 483, endPoint y: 187, distance: 225.0
click at [483, 187] on div "Measured [PERSON_NAME] (Me) [EMAIL_ADDRESS][PERSON_NAME][DOMAIN_NAME] [PHONE_NU…" at bounding box center [526, 174] width 569 height 142
copy div "[EMAIL_ADDRESS][PERSON_NAME][DOMAIN_NAME] [PHONE_NUMBER] [STREET_ADDRESS][US_ST…"
